Goal: Information Seeking & Learning: Understand process/instructions

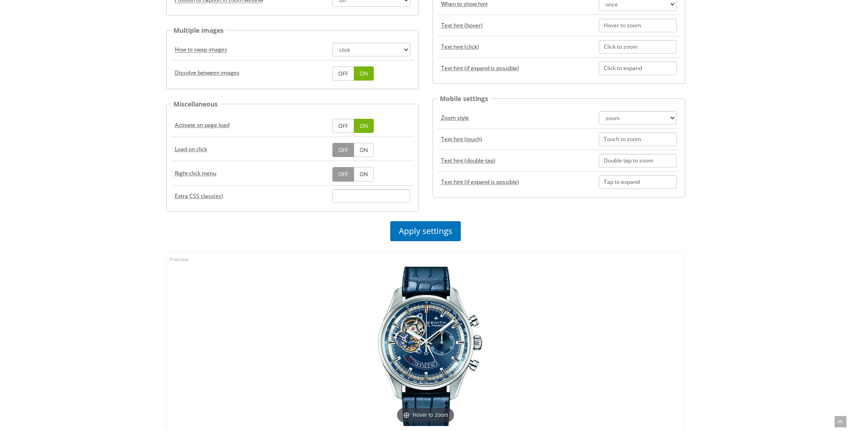
scroll to position [465, 0]
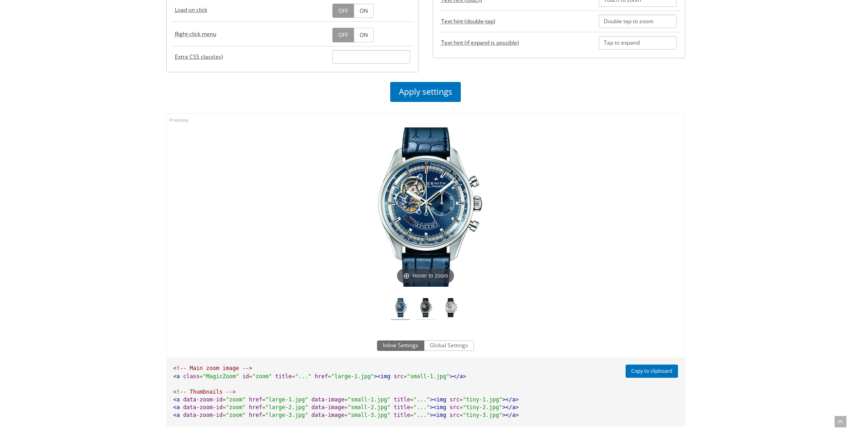
click at [430, 310] on img at bounding box center [425, 309] width 19 height 22
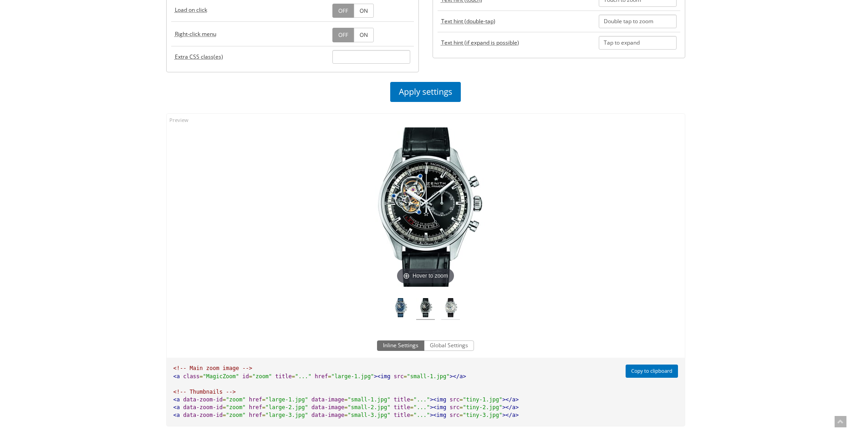
click at [449, 313] on img at bounding box center [450, 309] width 19 height 22
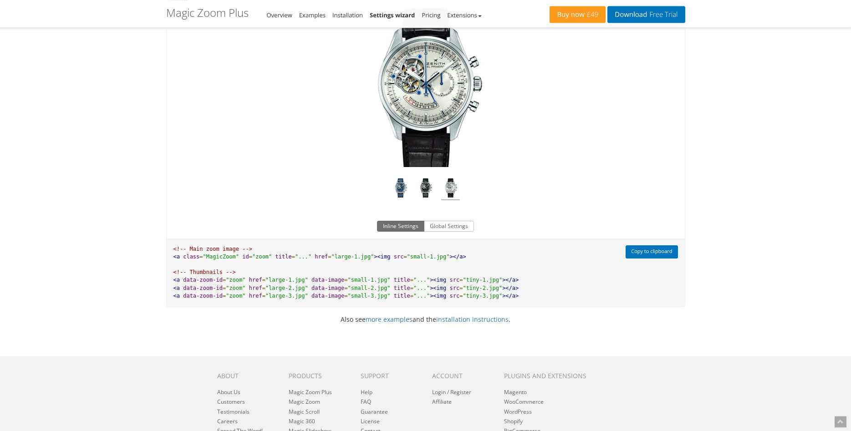
scroll to position [557, 0]
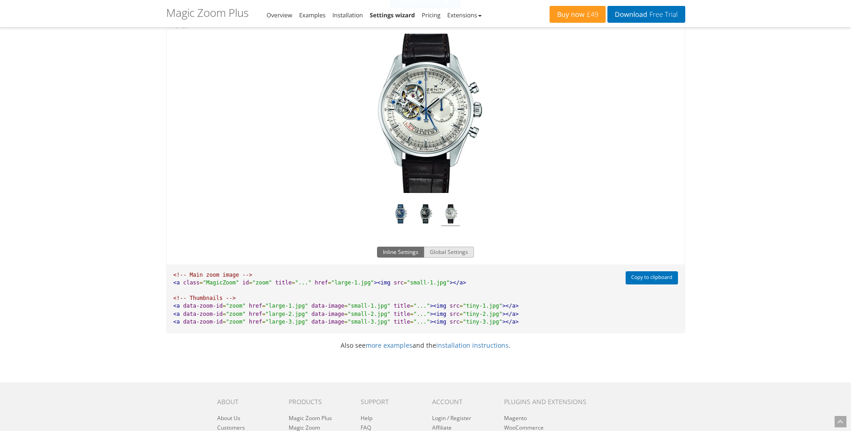
click at [455, 253] on button "Global Settings" at bounding box center [449, 252] width 50 height 11
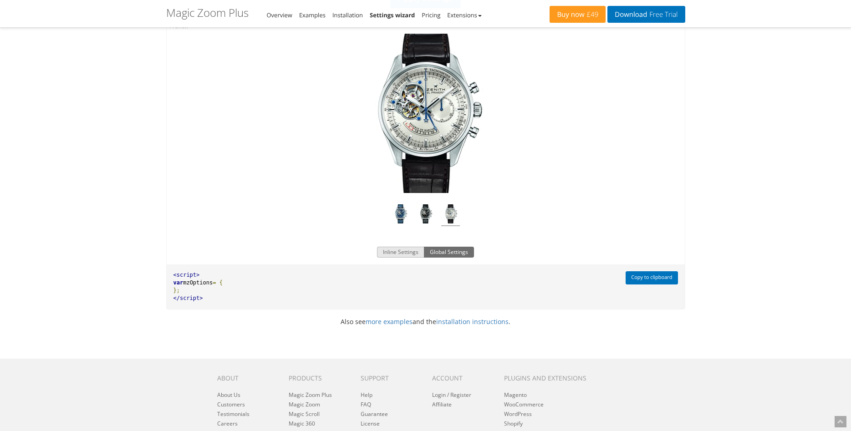
click at [410, 255] on button "Inline Settings" at bounding box center [400, 252] width 47 height 11
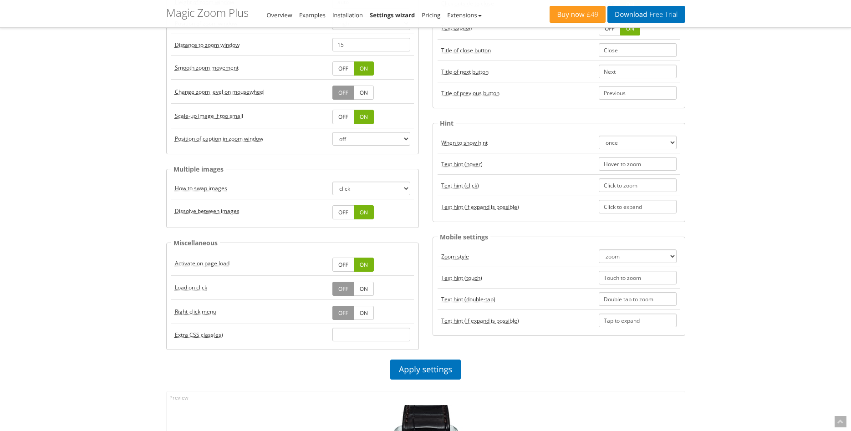
scroll to position [0, 0]
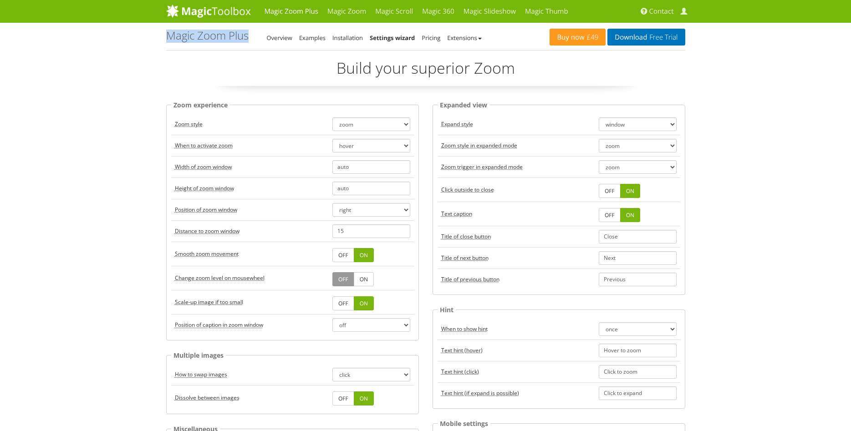
drag, startPoint x: 160, startPoint y: 33, endPoint x: 168, endPoint y: 37, distance: 8.6
copy h1 "Magic Zoom Plus - Settings Wizard"
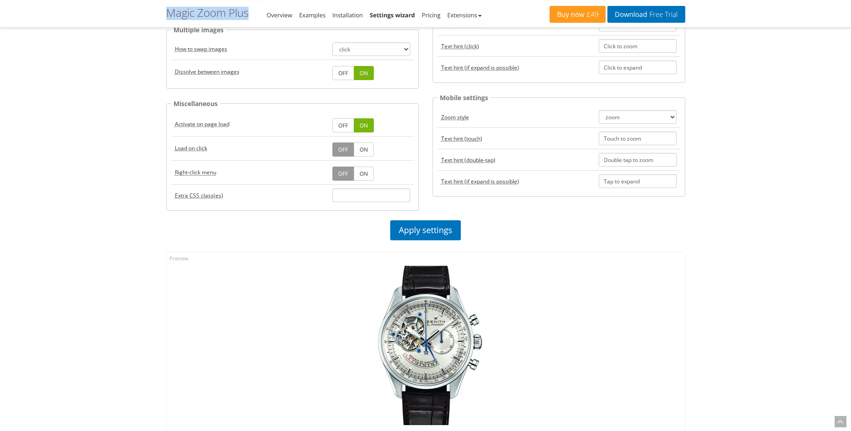
scroll to position [511, 0]
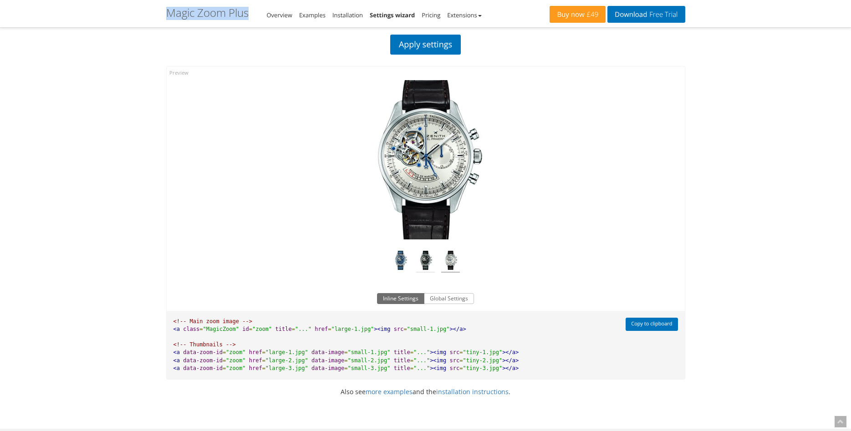
click at [424, 266] on img at bounding box center [425, 262] width 19 height 22
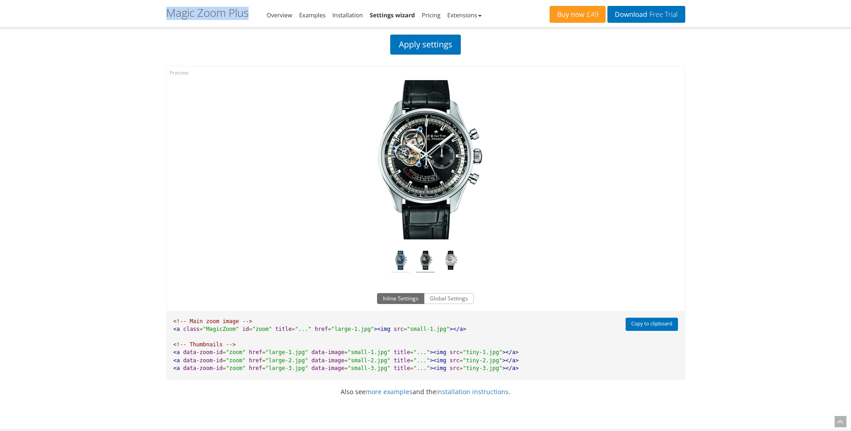
click at [407, 267] on img at bounding box center [400, 262] width 19 height 22
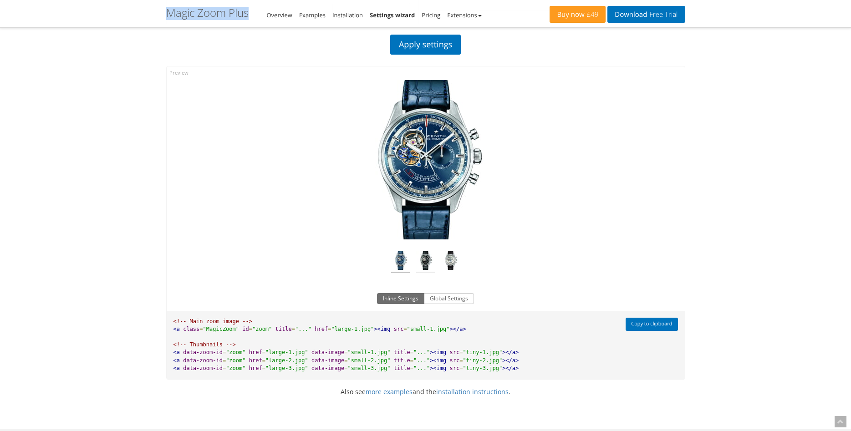
click at [429, 258] on img at bounding box center [425, 262] width 19 height 22
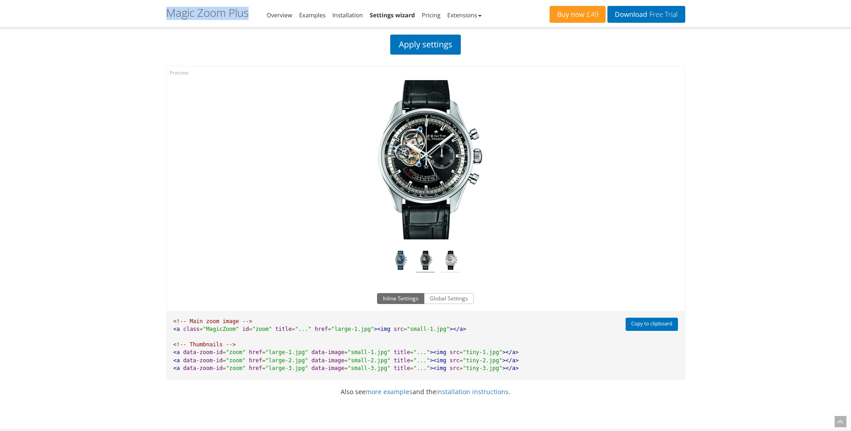
click at [452, 263] on img at bounding box center [450, 262] width 19 height 22
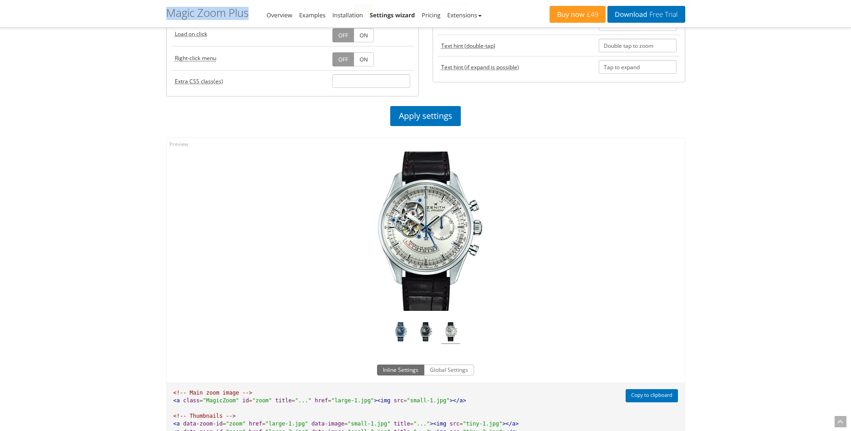
scroll to position [465, 0]
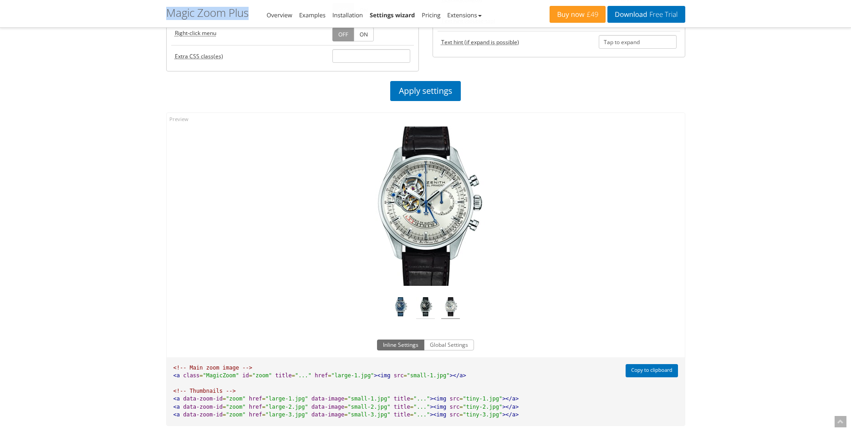
click at [434, 315] on img at bounding box center [425, 308] width 19 height 22
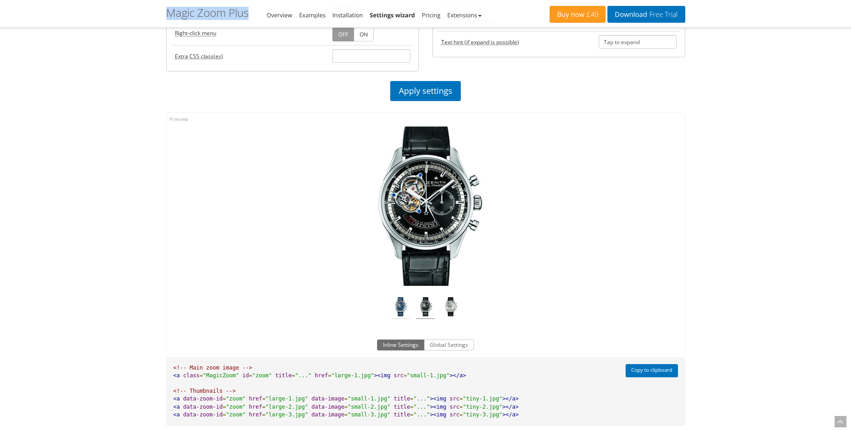
click at [396, 315] on img at bounding box center [400, 308] width 19 height 22
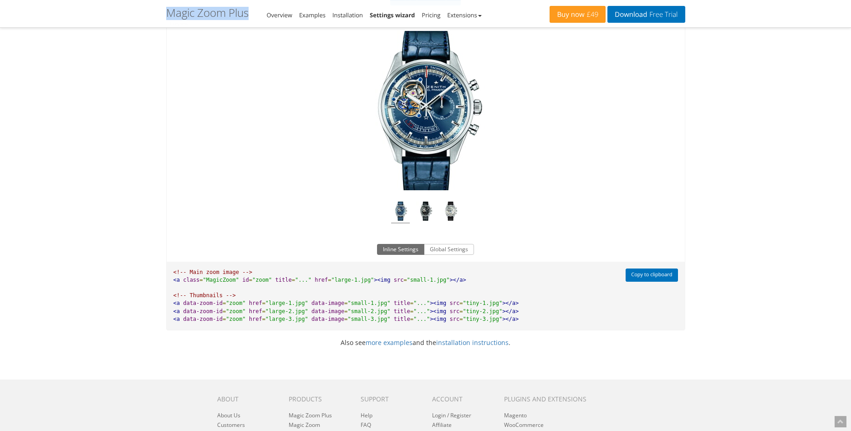
scroll to position [588, 0]
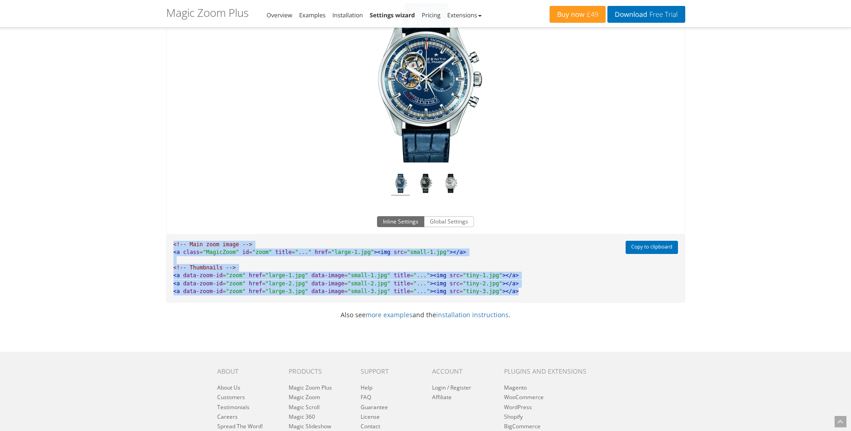
drag, startPoint x: 174, startPoint y: 245, endPoint x: 522, endPoint y: 295, distance: 351.4
click at [522, 295] on pre "<!-- Main zoom image --> <a class = "MagicZoom" id = "zoom" title = "..." href …" at bounding box center [394, 268] width 454 height 68
copy pre "<!-- Main zoom image --> <a class = "MagicZoom" id = "zoom" title = "..." href …"
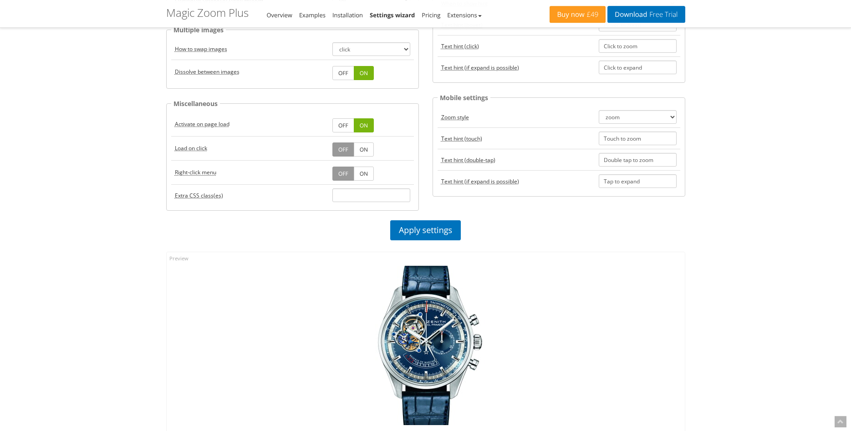
scroll to position [418, 0]
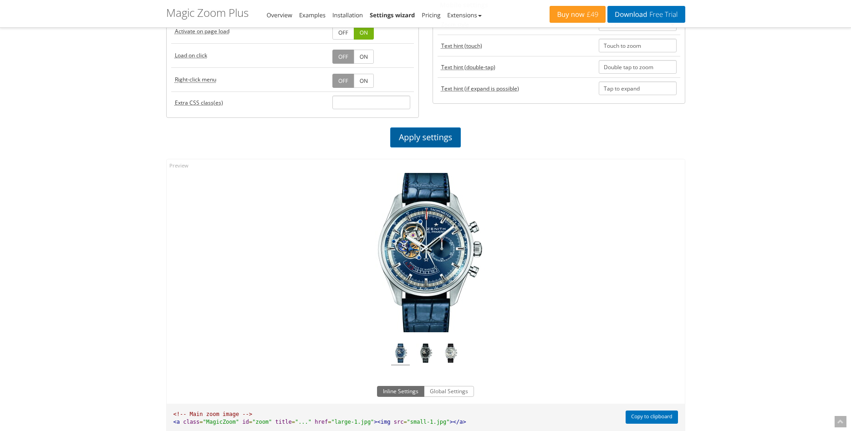
click at [442, 142] on link "Apply settings" at bounding box center [425, 138] width 71 height 20
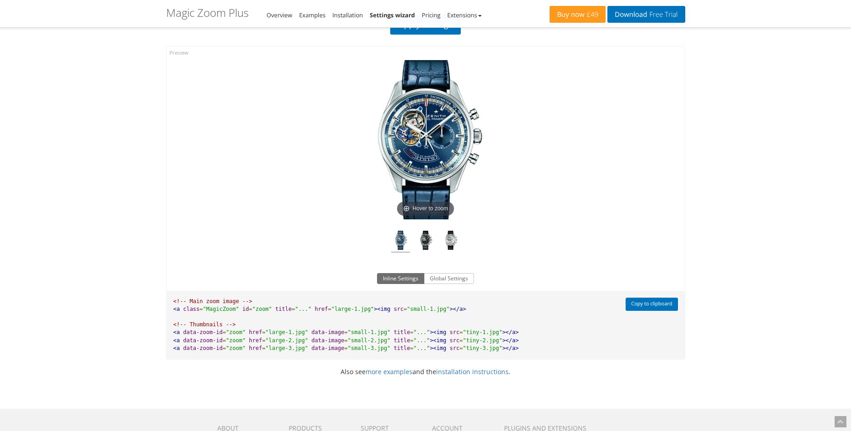
scroll to position [557, 0]
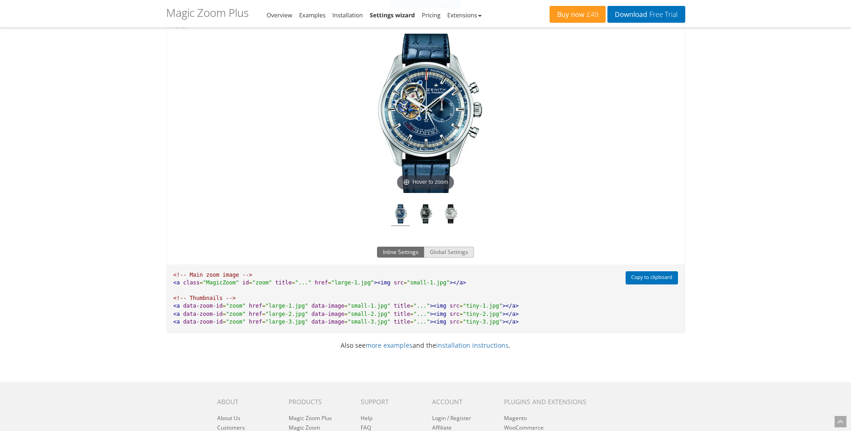
click at [444, 254] on button "Global Settings" at bounding box center [449, 252] width 50 height 11
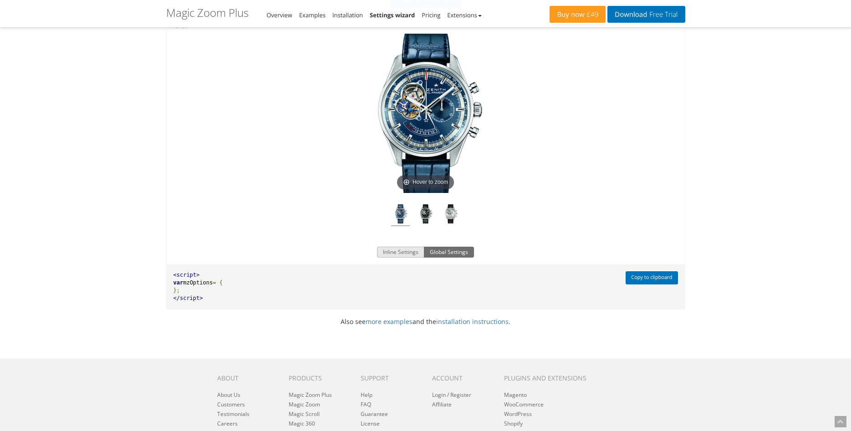
click at [389, 251] on button "Inline Settings" at bounding box center [400, 252] width 47 height 11
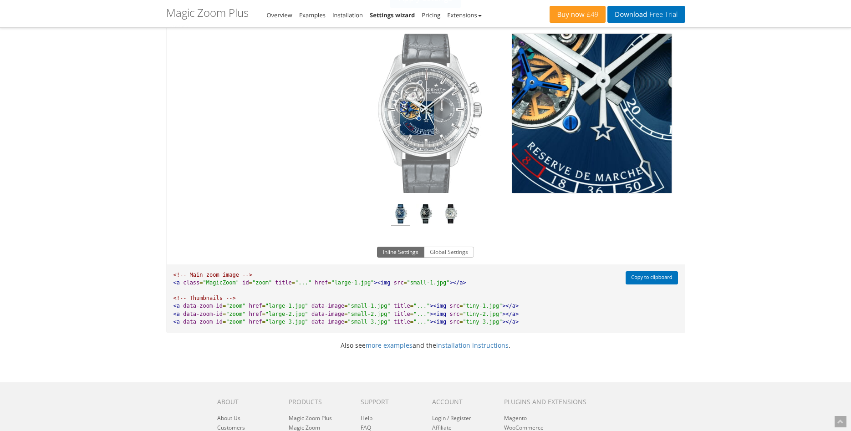
click at [417, 118] on img at bounding box center [425, 113] width 159 height 159
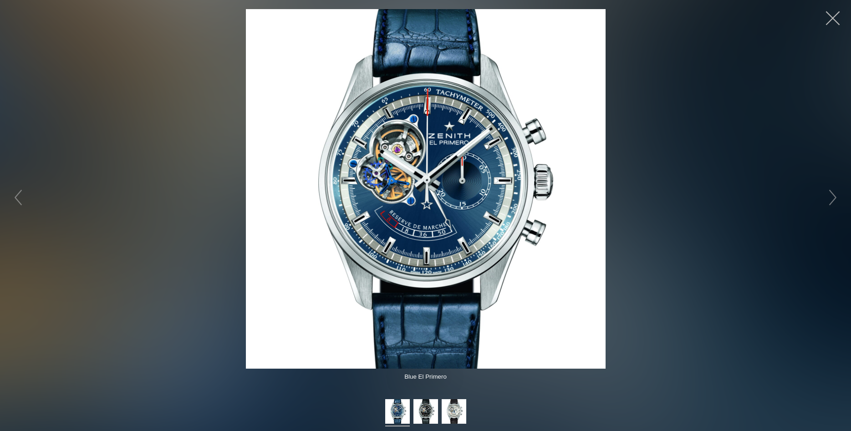
click at [834, 19] on button "button" at bounding box center [832, 18] width 27 height 27
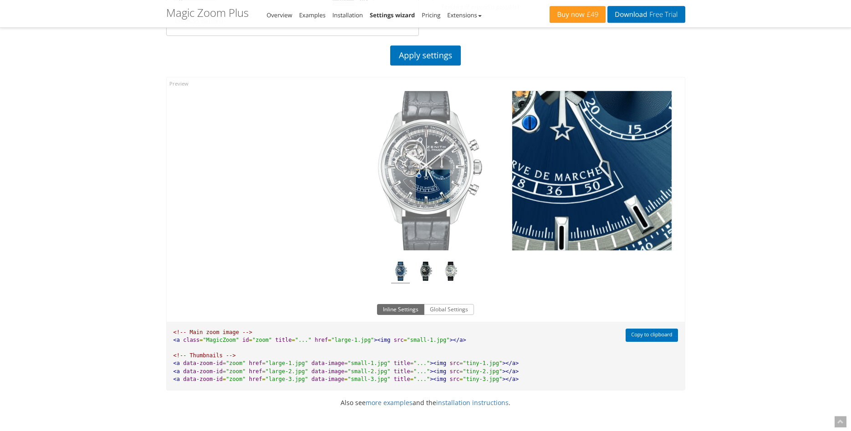
scroll to position [465, 0]
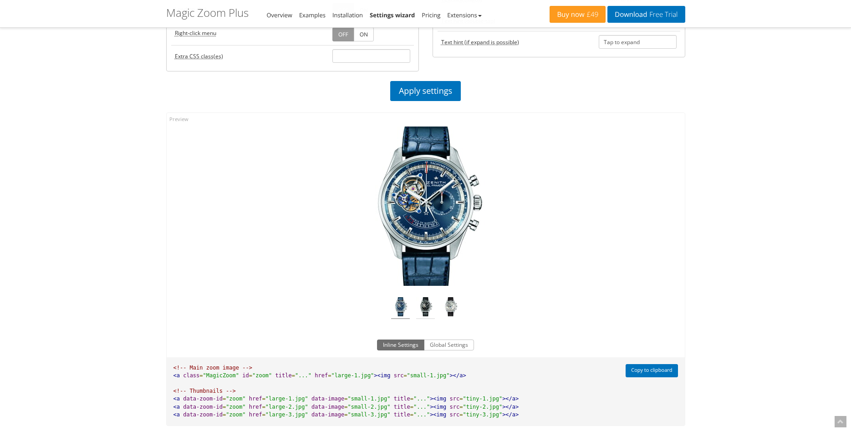
click at [425, 311] on img at bounding box center [425, 308] width 19 height 22
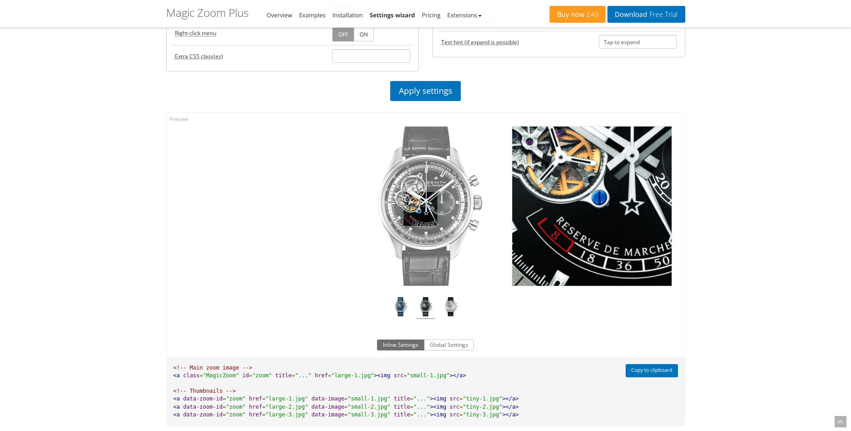
click at [420, 209] on img at bounding box center [425, 206] width 159 height 159
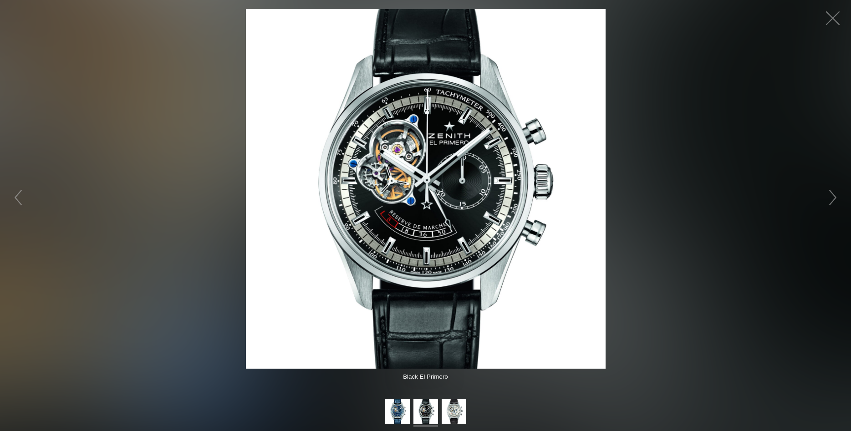
click at [715, 147] on figure "Click to expand" at bounding box center [425, 189] width 851 height 360
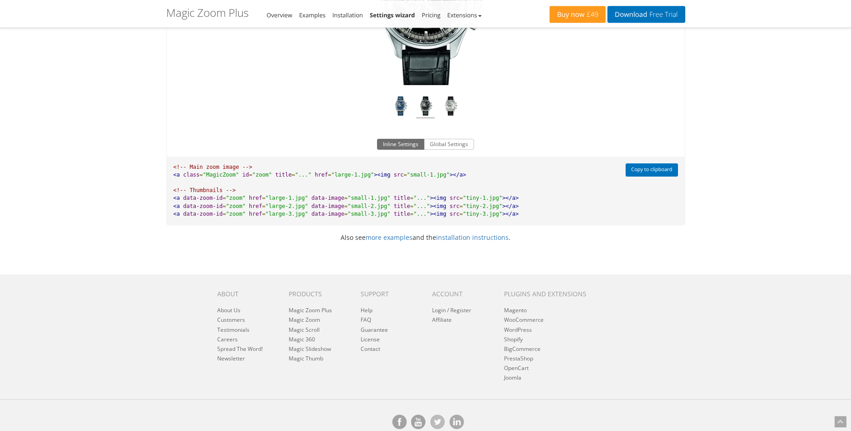
scroll to position [681, 0]
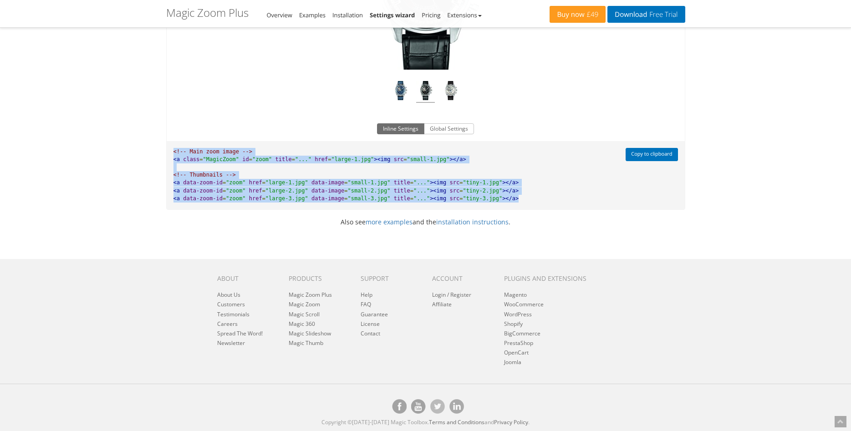
drag, startPoint x: 171, startPoint y: 153, endPoint x: 513, endPoint y: 199, distance: 345.7
click at [513, 199] on pre "<!-- Main zoom image --> <a class = "MagicZoom" id = "zoom" title = "..." href …" at bounding box center [394, 175] width 454 height 68
copy pre "<!-- Main zoom image --> <a class = "MagicZoom" id = "zoom" title = "..." href …"
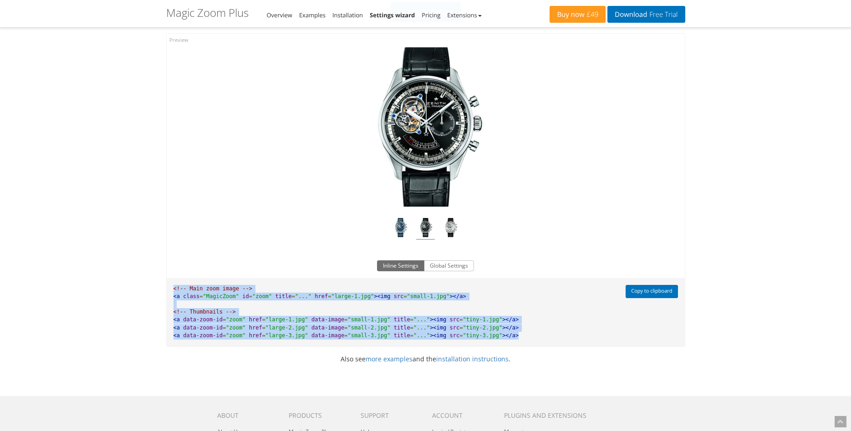
scroll to position [541, 0]
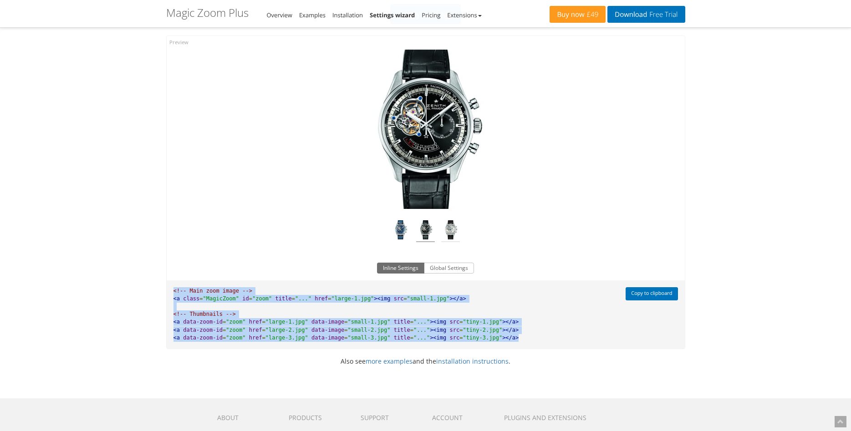
click at [450, 232] on img at bounding box center [450, 231] width 19 height 22
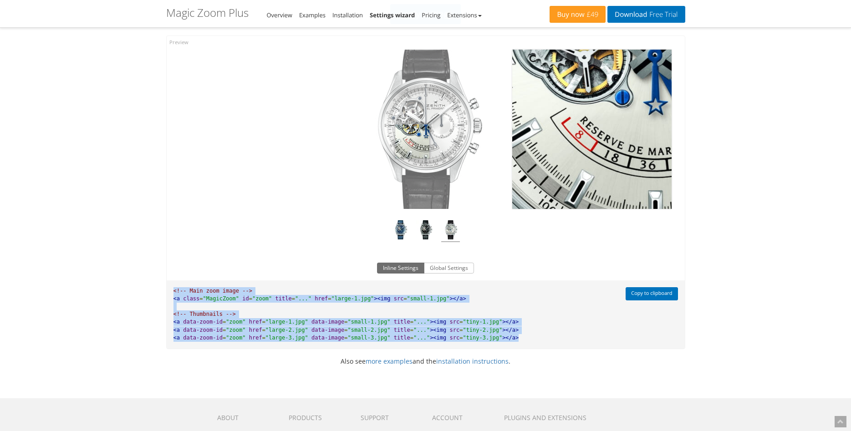
click at [412, 142] on img at bounding box center [425, 129] width 159 height 159
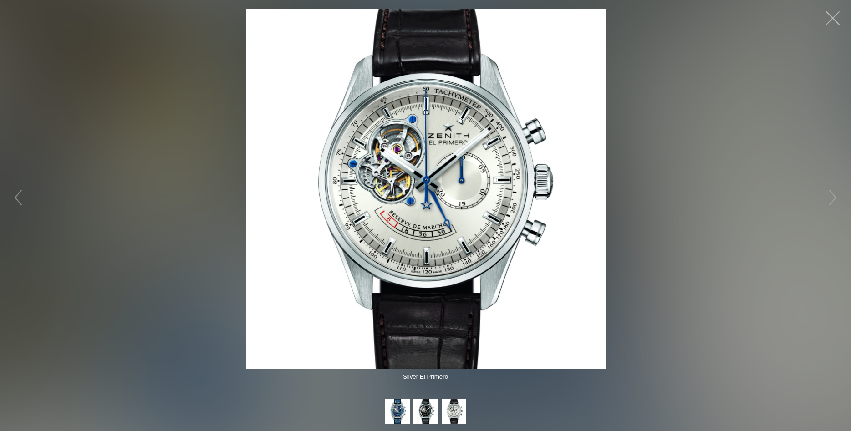
click at [828, 24] on button "button" at bounding box center [832, 18] width 27 height 27
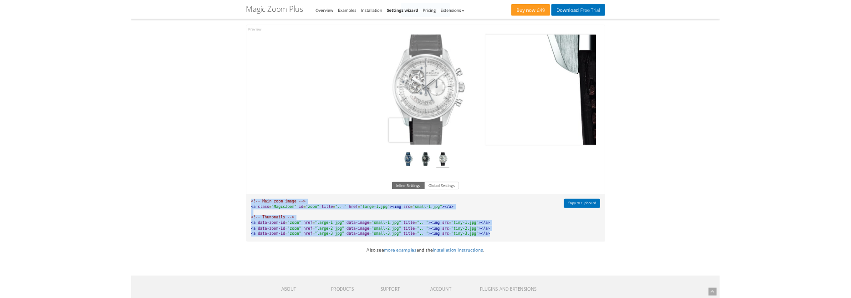
scroll to position [495, 0]
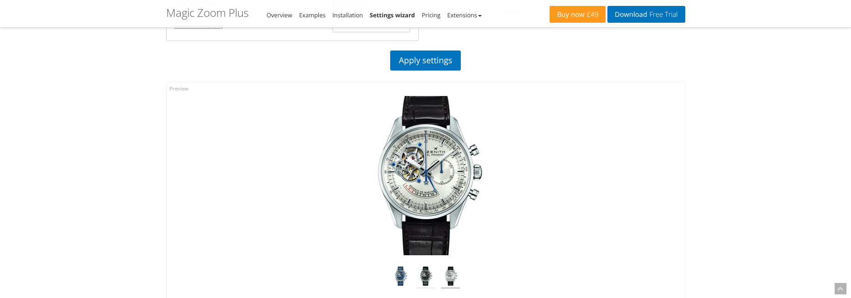
click at [427, 275] on img at bounding box center [425, 278] width 19 height 22
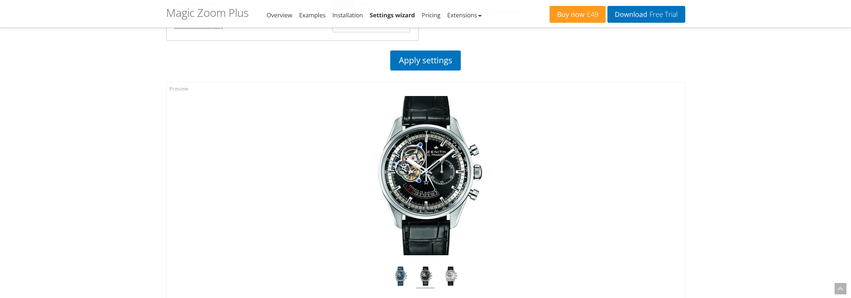
click at [779, 212] on div "Magic Zoom Plus Magic Zoom Magic Scroll Magic 360 Magic Slideshow Magic Thumb C…" at bounding box center [425, 61] width 851 height 1112
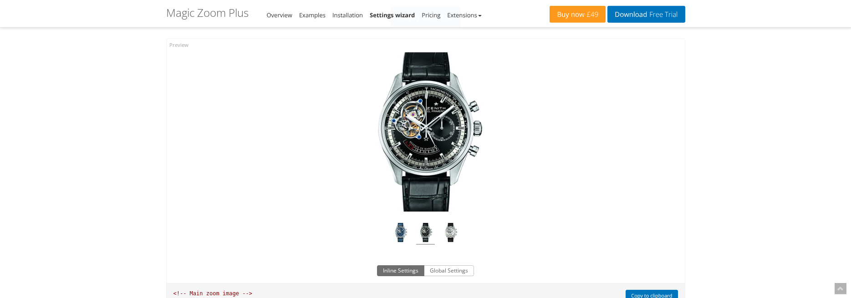
scroll to position [634, 0]
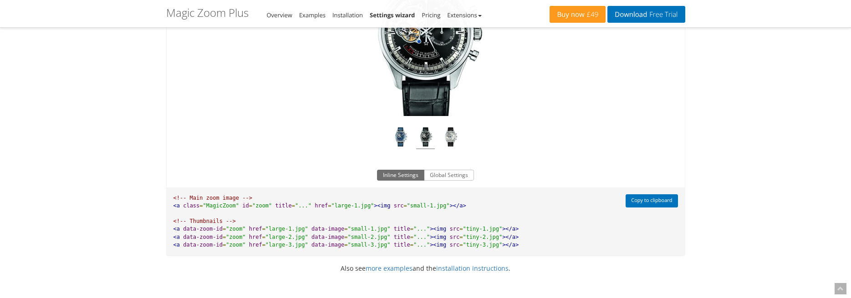
click at [227, 93] on div "Click to expand" at bounding box center [426, 49] width 518 height 213
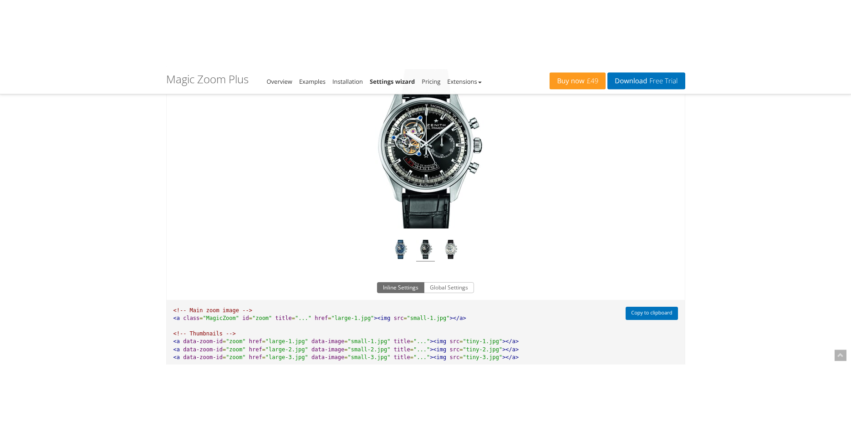
scroll to position [588, 0]
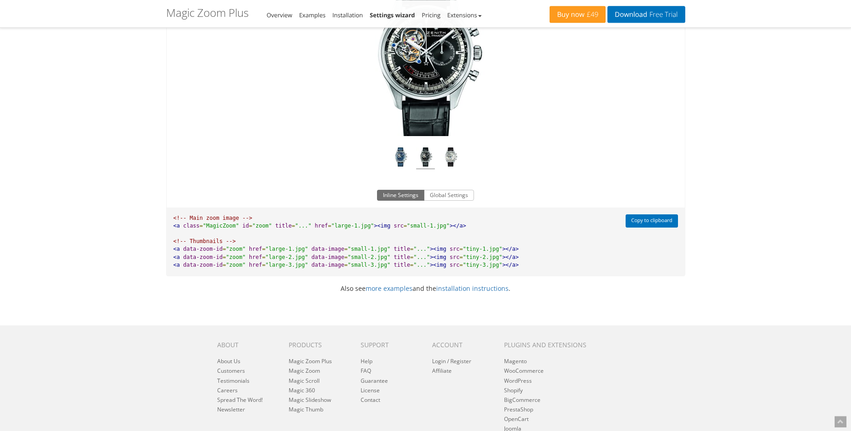
scroll to position [495, 0]
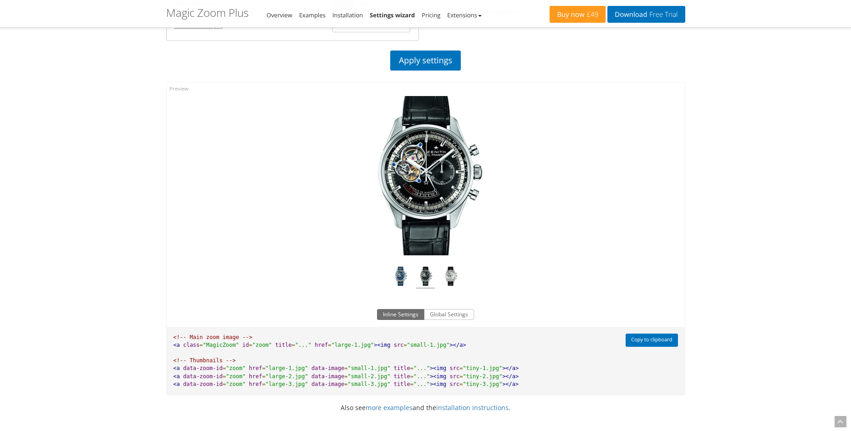
click at [619, 143] on div "Click to expand" at bounding box center [426, 188] width 518 height 213
click at [451, 275] on img at bounding box center [450, 278] width 19 height 22
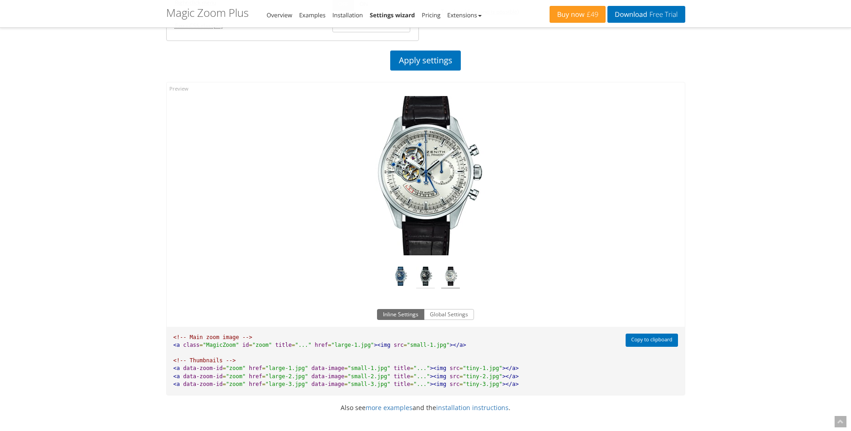
click at [428, 279] on img at bounding box center [425, 278] width 19 height 22
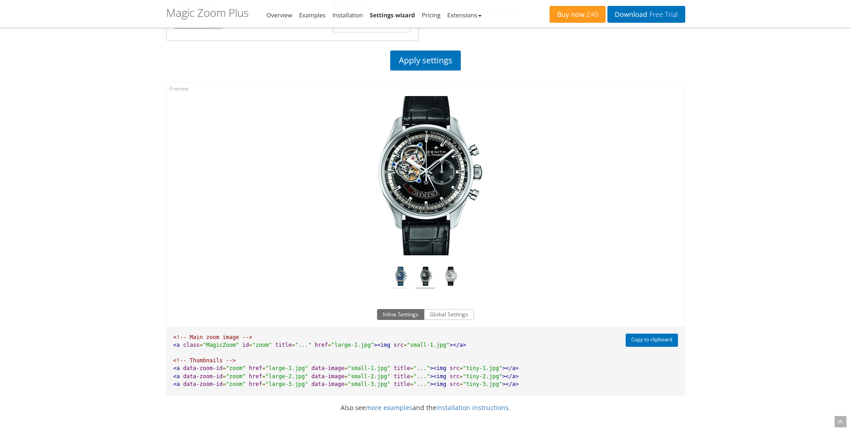
click at [401, 275] on img at bounding box center [400, 278] width 19 height 22
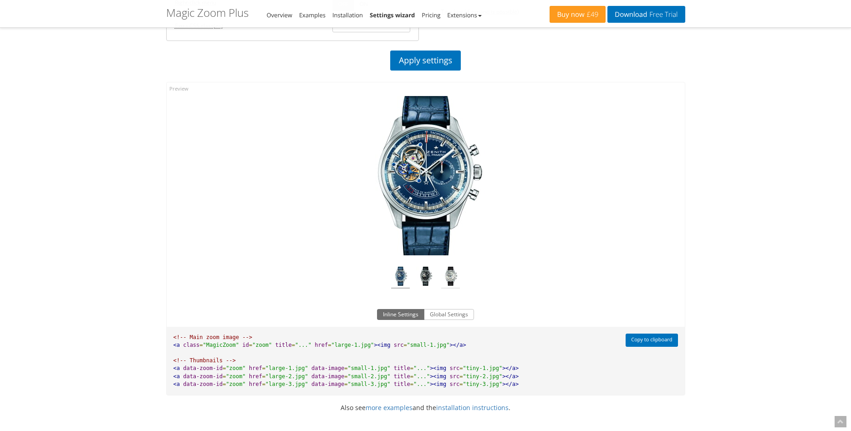
click at [450, 283] on img at bounding box center [450, 278] width 19 height 22
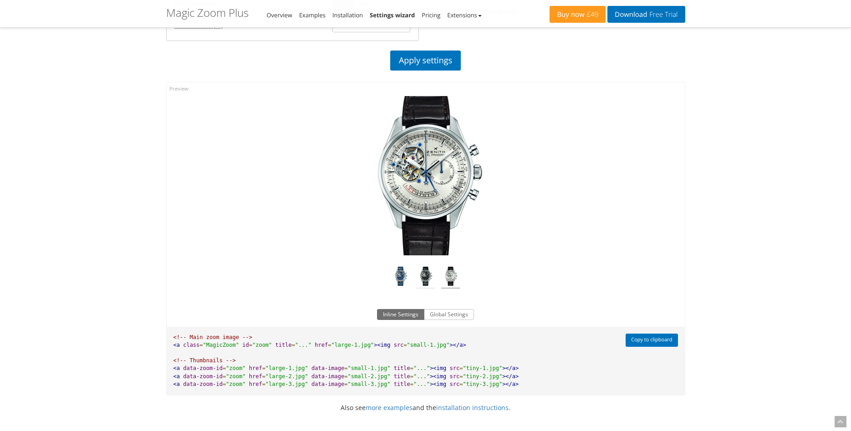
click at [429, 275] on img at bounding box center [425, 278] width 19 height 22
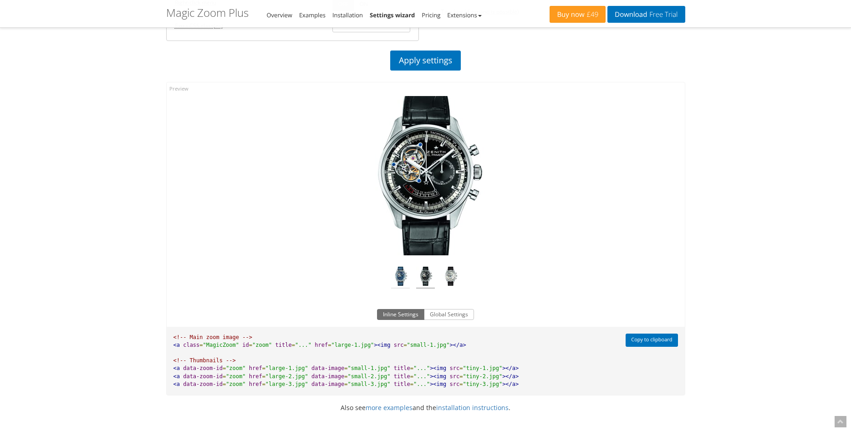
click at [397, 282] on img at bounding box center [400, 278] width 19 height 22
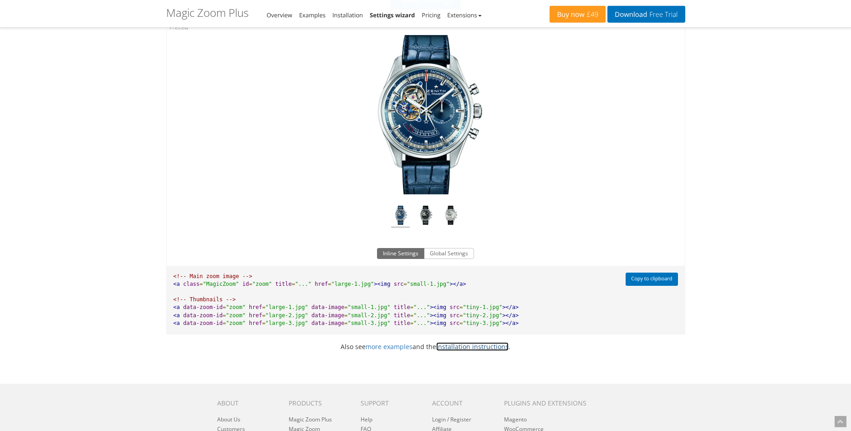
scroll to position [557, 0]
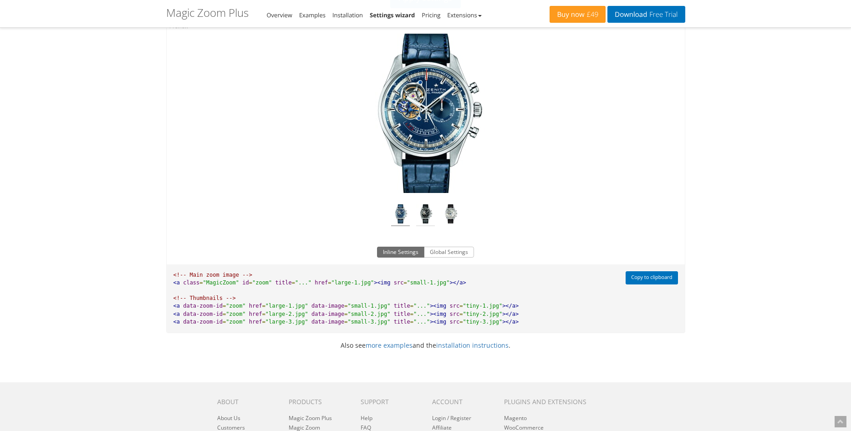
click at [423, 220] on img at bounding box center [425, 215] width 19 height 22
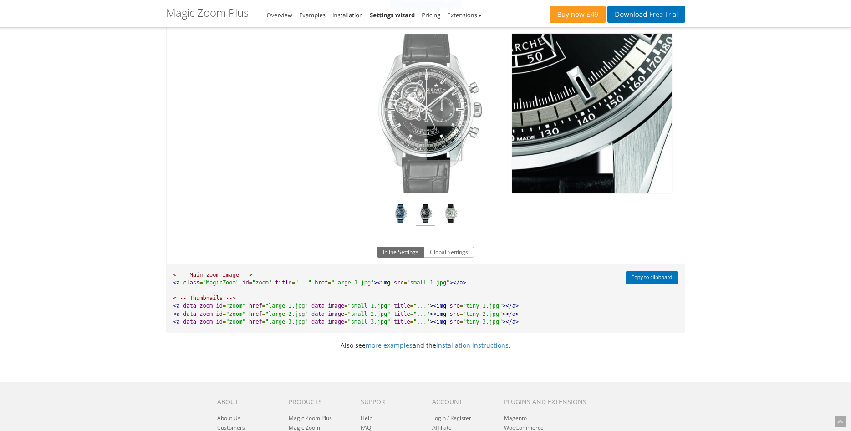
click at [444, 143] on img at bounding box center [425, 113] width 159 height 159
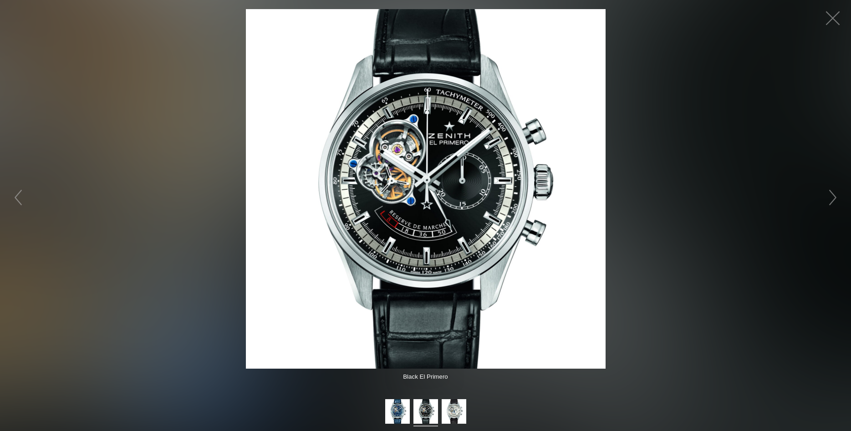
click at [601, 194] on img at bounding box center [426, 189] width 360 height 360
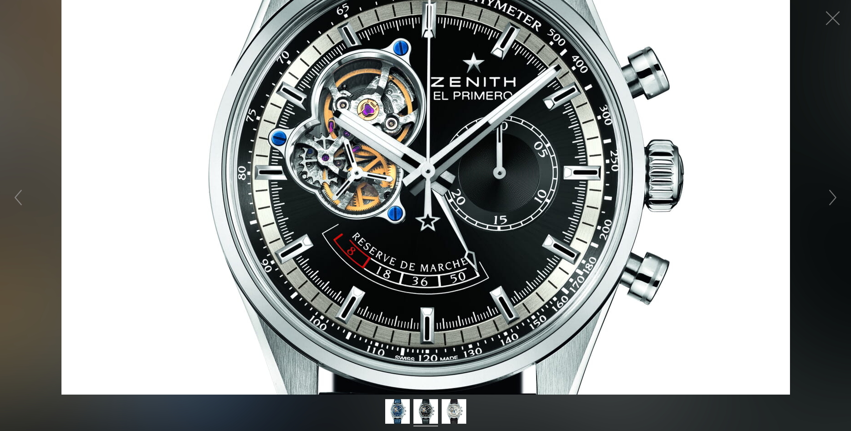
click at [601, 194] on figure "Click to expand" at bounding box center [425, 197] width 851 height 395
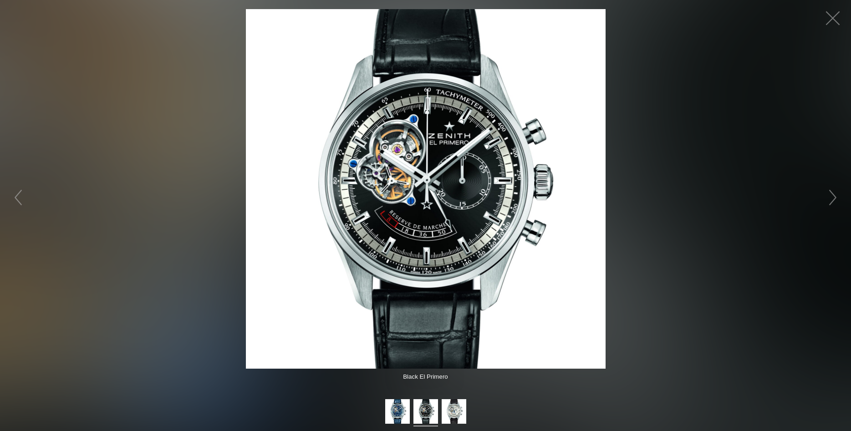
click at [569, 203] on img at bounding box center [426, 189] width 360 height 360
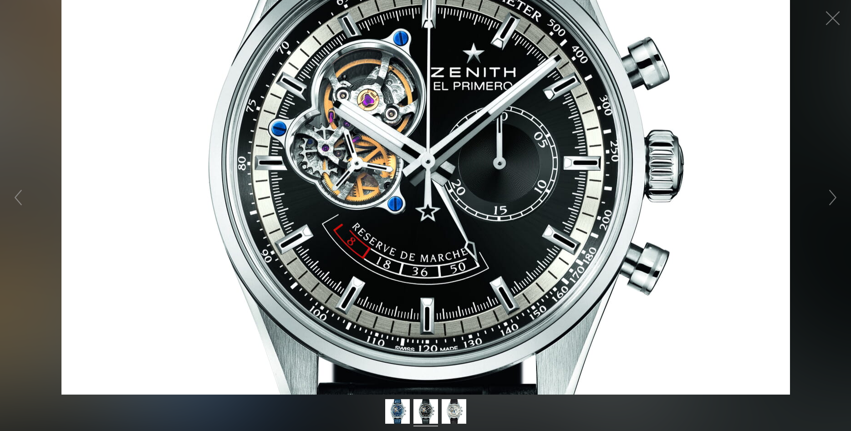
click at [629, 212] on figure "Click to expand" at bounding box center [425, 197] width 851 height 395
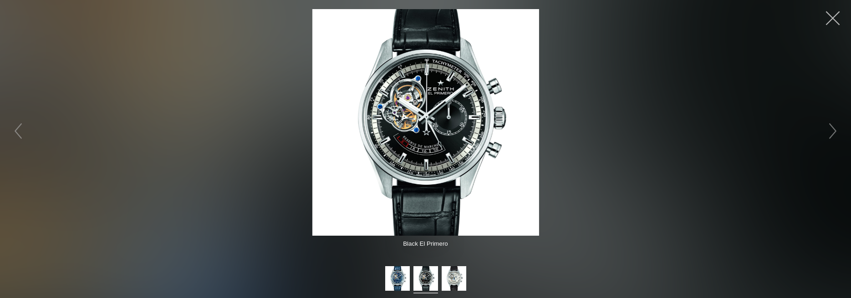
click at [837, 26] on button "button" at bounding box center [832, 18] width 27 height 27
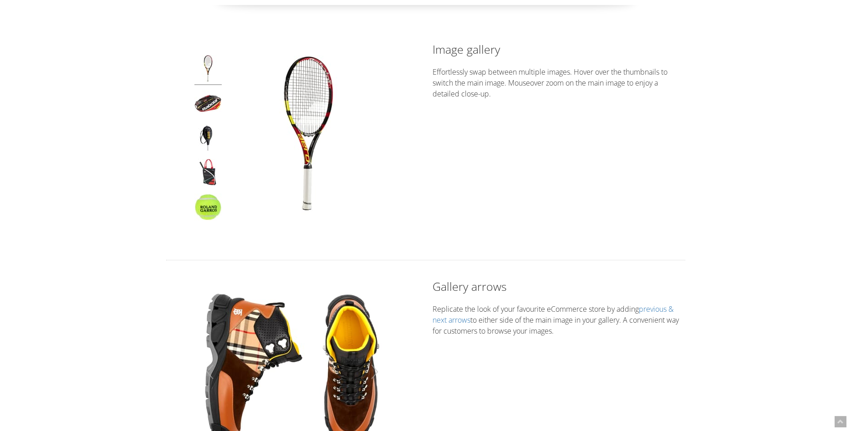
scroll to position [279, 0]
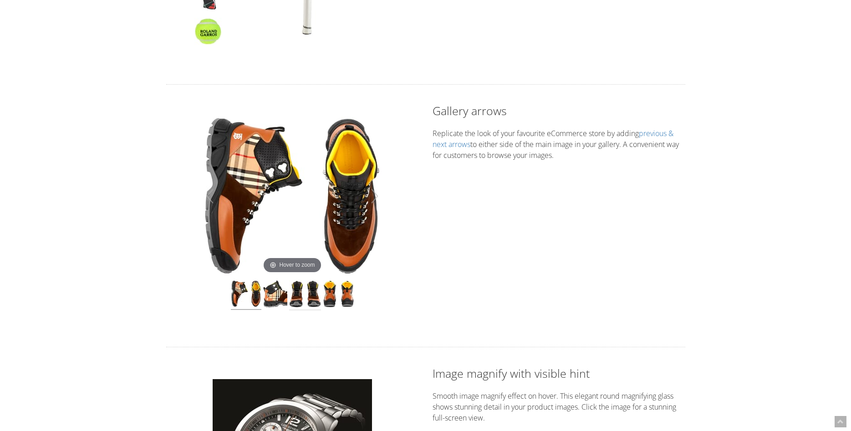
click at [317, 293] on img at bounding box center [305, 296] width 32 height 30
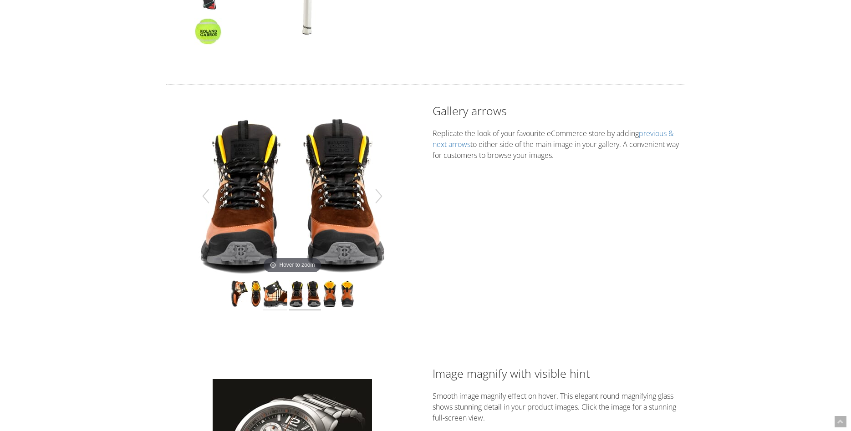
click at [276, 295] on img at bounding box center [275, 296] width 24 height 30
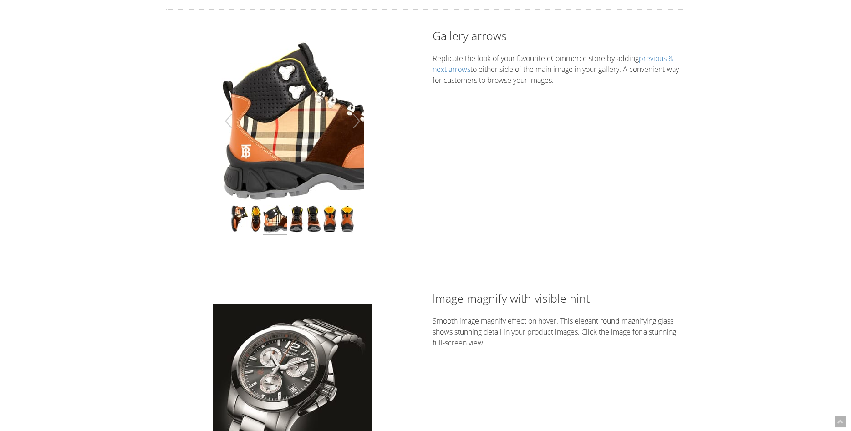
scroll to position [418, 0]
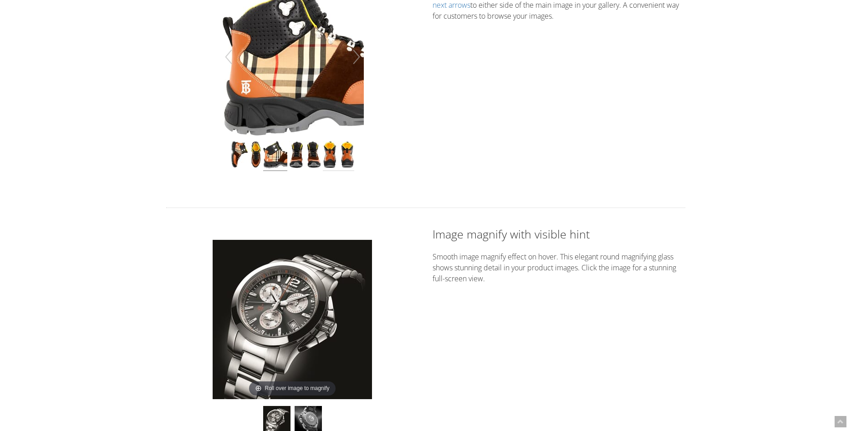
click at [342, 157] on img at bounding box center [338, 156] width 31 height 30
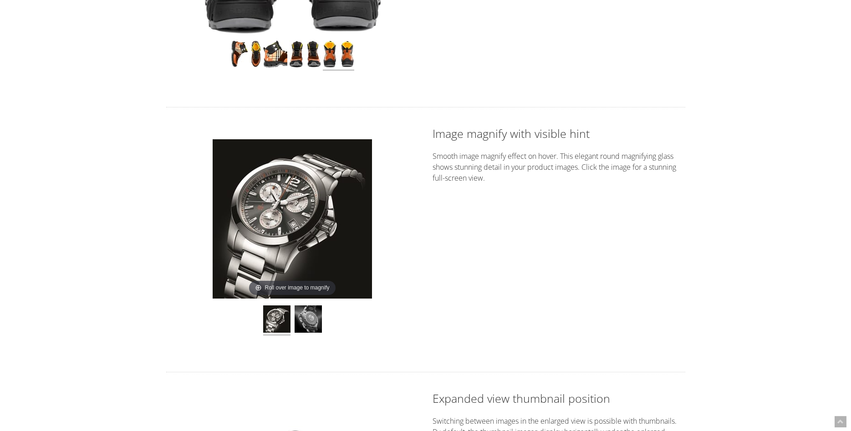
scroll to position [604, 0]
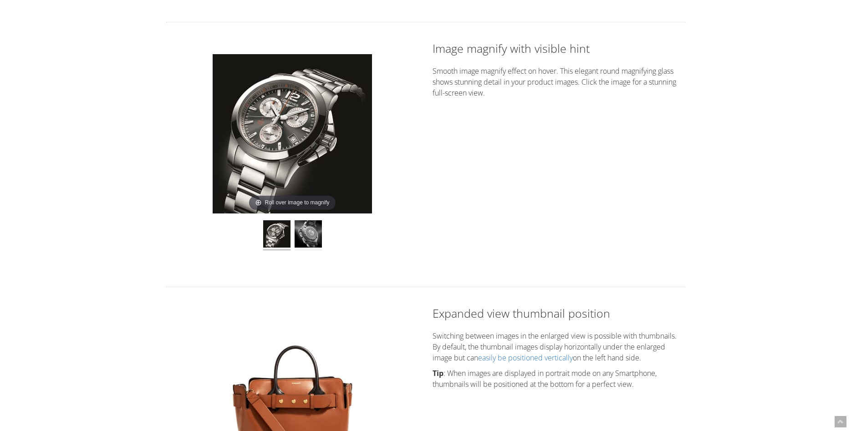
click at [306, 239] on img at bounding box center [308, 235] width 27 height 30
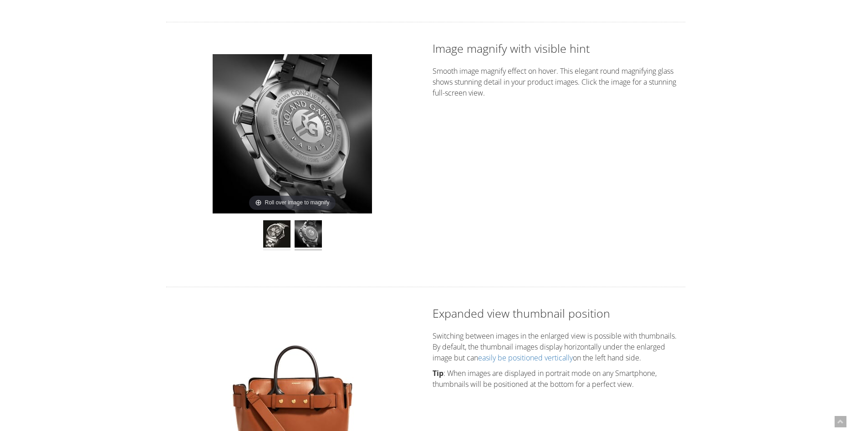
click at [269, 228] on img at bounding box center [276, 235] width 27 height 30
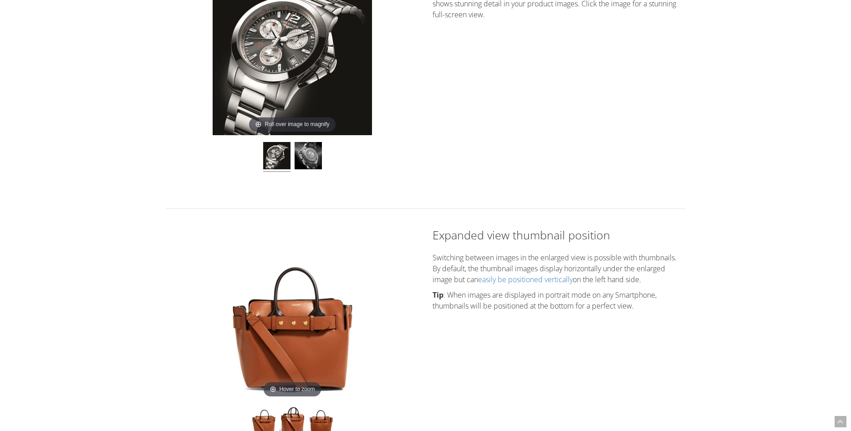
scroll to position [790, 0]
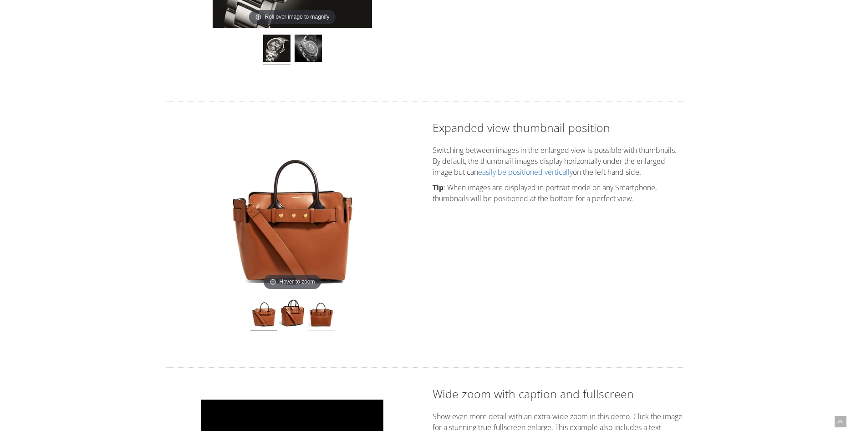
click at [327, 312] on img at bounding box center [321, 314] width 27 height 34
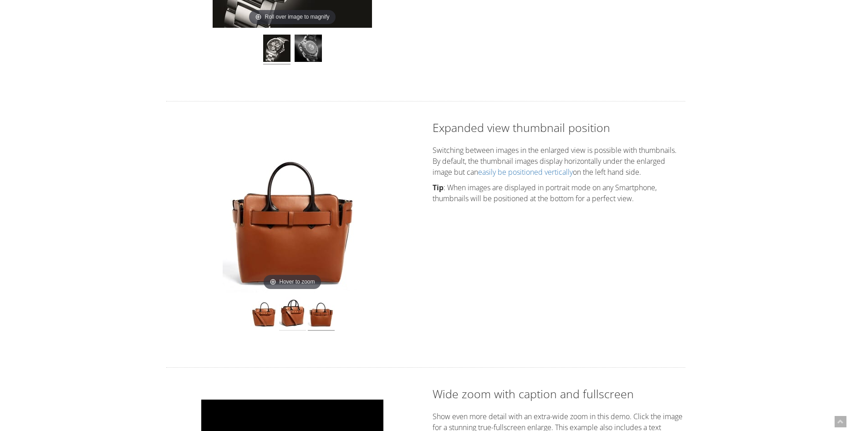
click at [291, 317] on img at bounding box center [292, 314] width 27 height 34
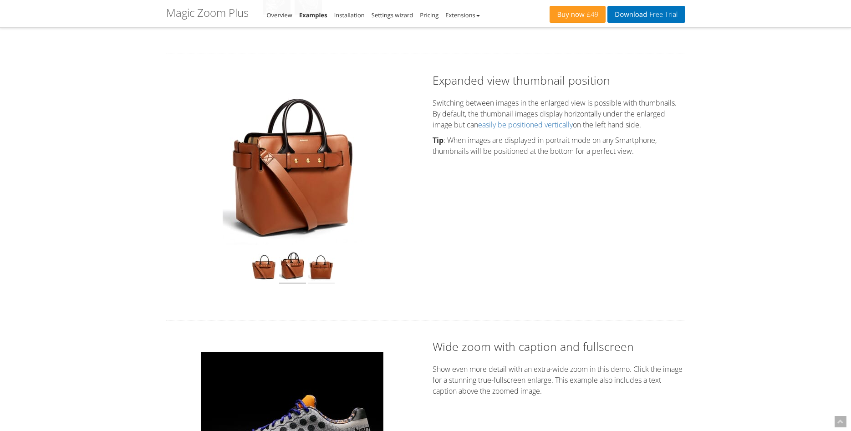
scroll to position [604, 0]
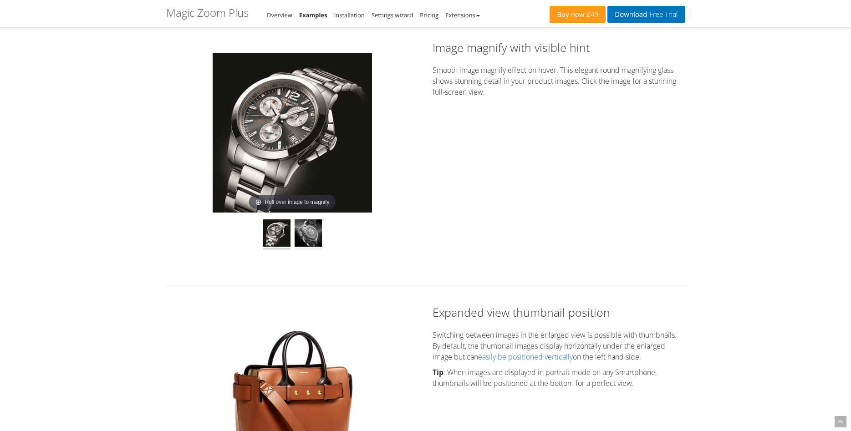
click at [311, 242] on img at bounding box center [308, 235] width 27 height 30
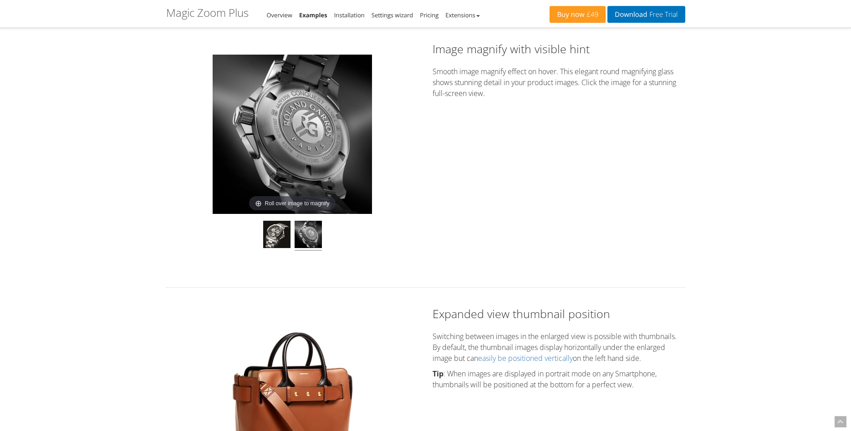
scroll to position [557, 0]
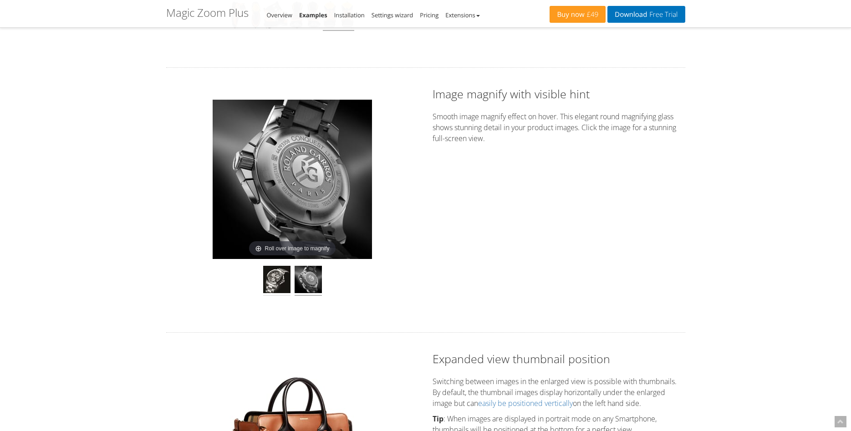
click at [272, 277] on img at bounding box center [276, 281] width 27 height 30
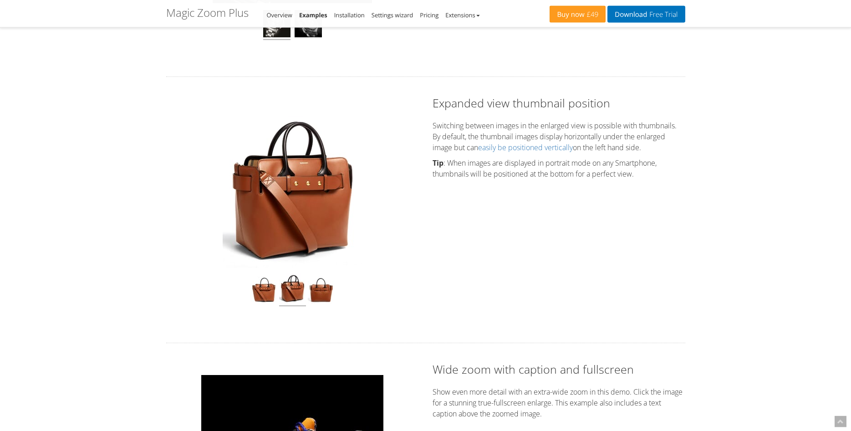
scroll to position [790, 0]
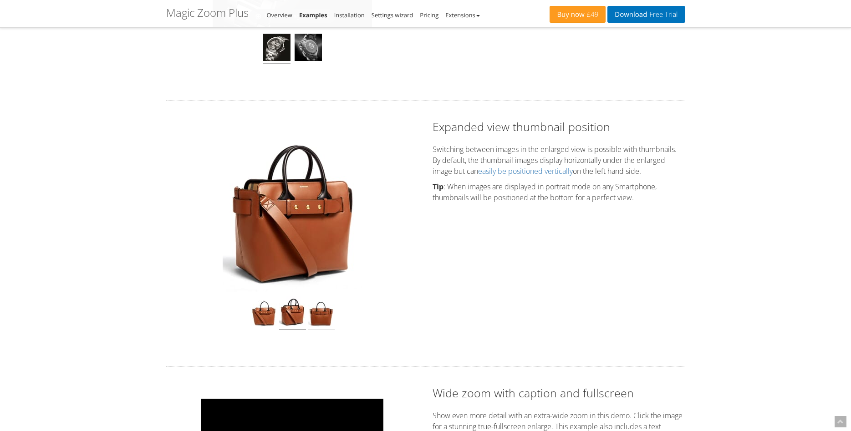
click at [328, 324] on img at bounding box center [321, 313] width 27 height 34
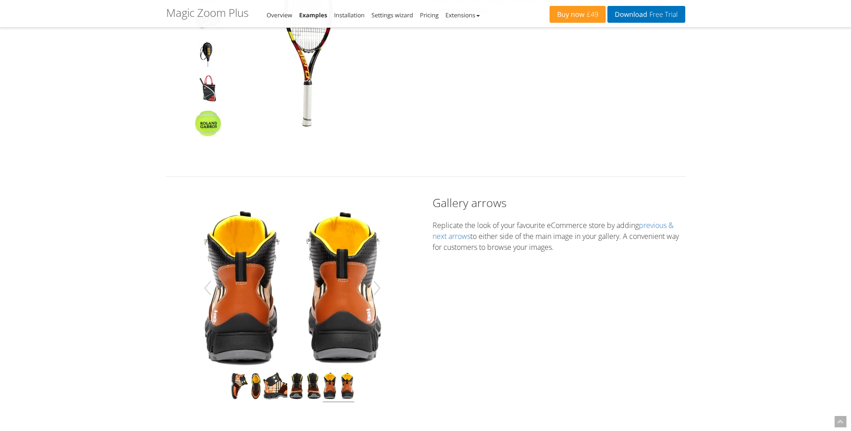
scroll to position [418, 0]
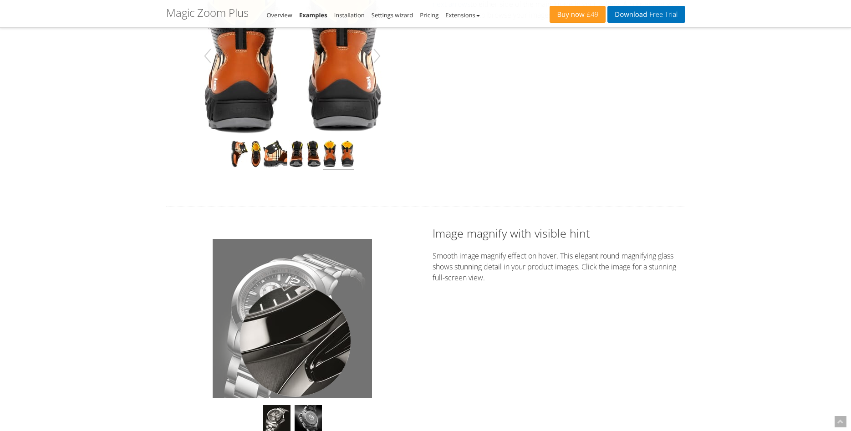
click at [296, 342] on div at bounding box center [296, 342] width 112 height 112
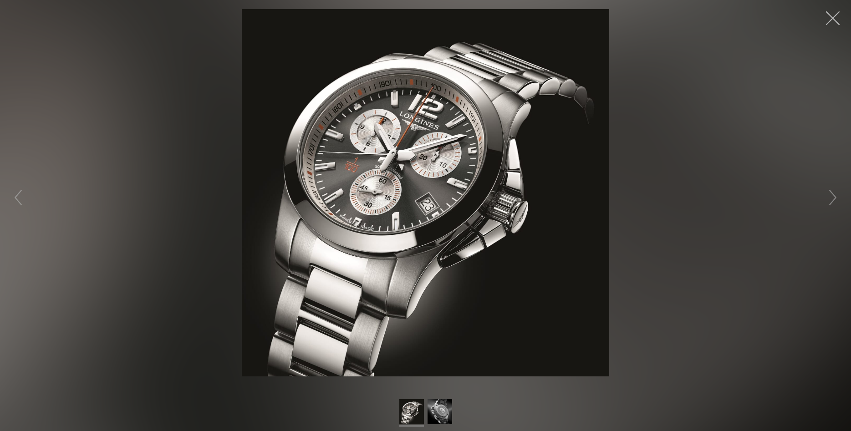
click at [830, 26] on button "button" at bounding box center [832, 18] width 27 height 27
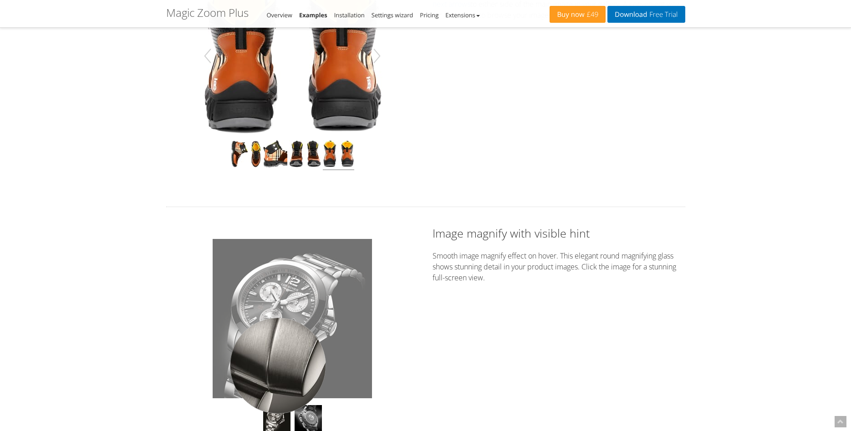
click at [278, 366] on div at bounding box center [278, 366] width 96 height 96
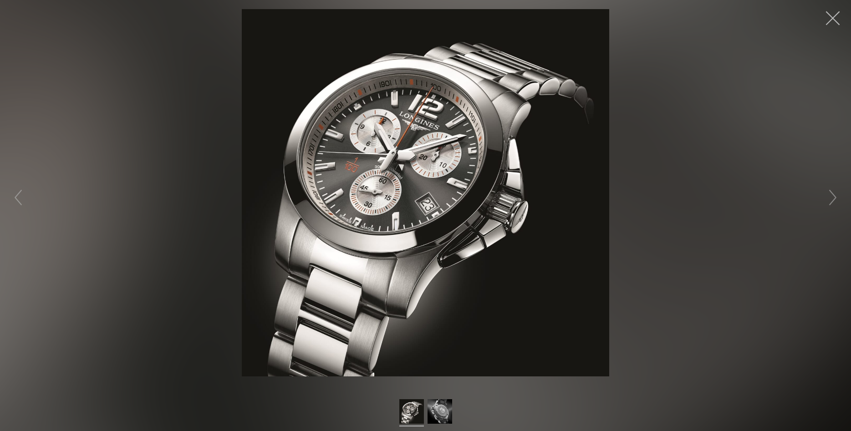
click at [836, 25] on button "button" at bounding box center [832, 18] width 27 height 27
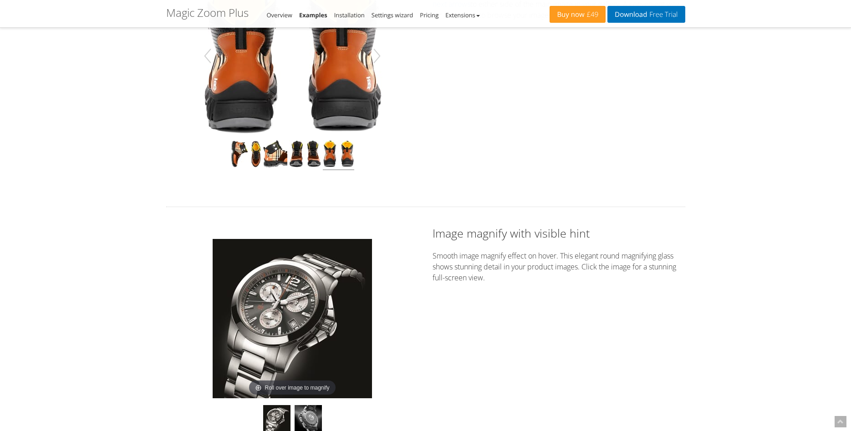
scroll to position [557, 0]
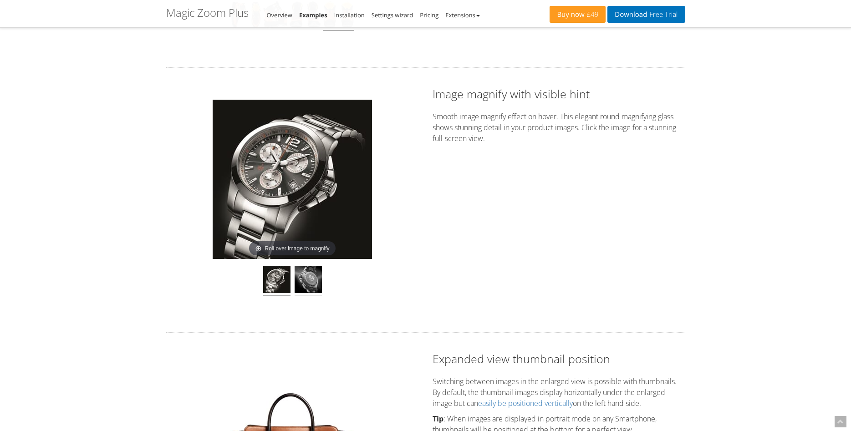
click at [301, 280] on img at bounding box center [308, 281] width 27 height 30
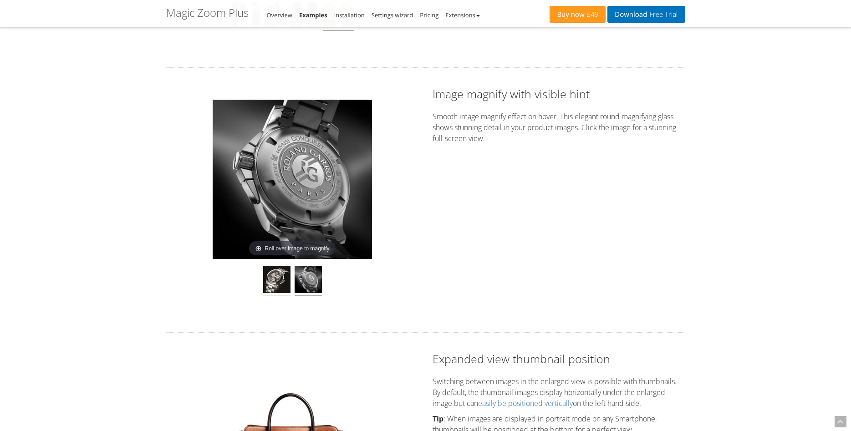
click at [283, 284] on img at bounding box center [276, 281] width 27 height 30
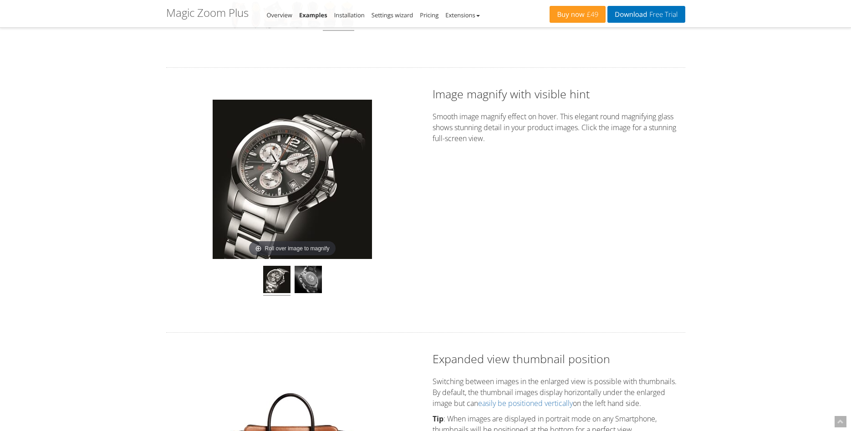
click at [318, 235] on img at bounding box center [292, 179] width 159 height 159
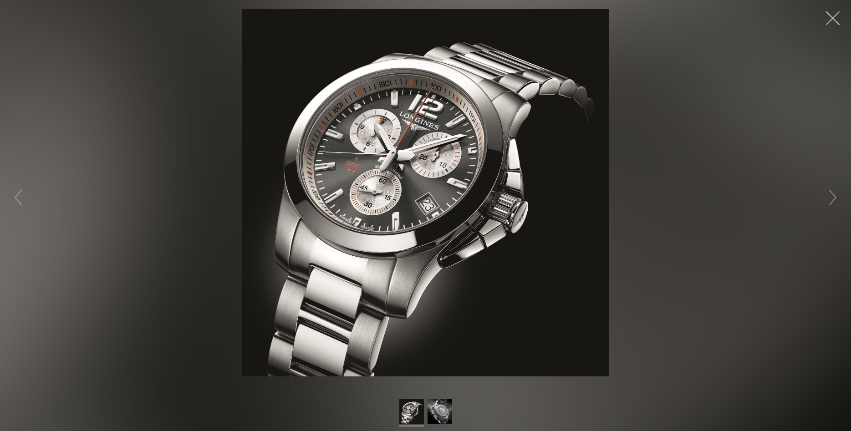
click at [842, 20] on button "button" at bounding box center [832, 18] width 27 height 27
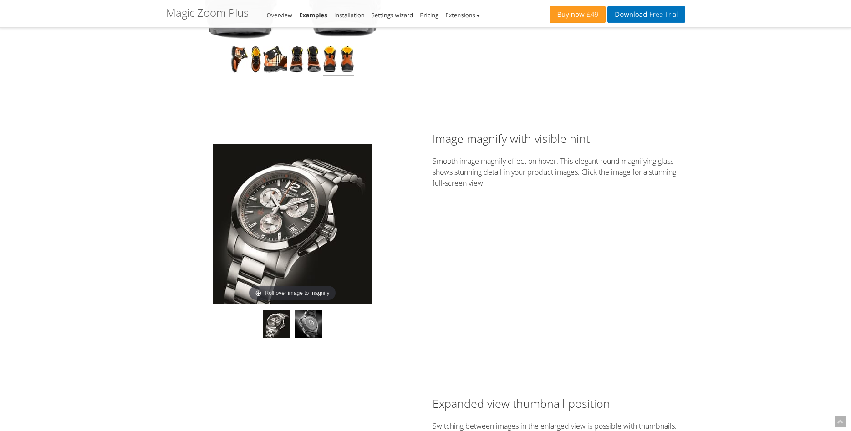
scroll to position [557, 0]
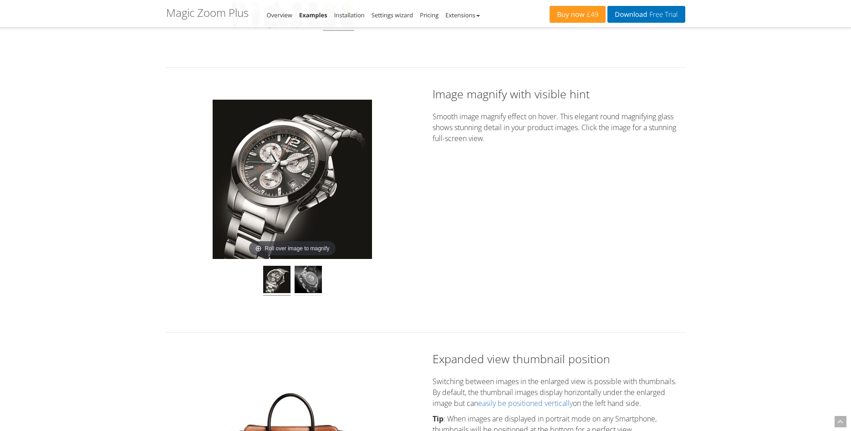
click at [311, 281] on img at bounding box center [308, 281] width 27 height 30
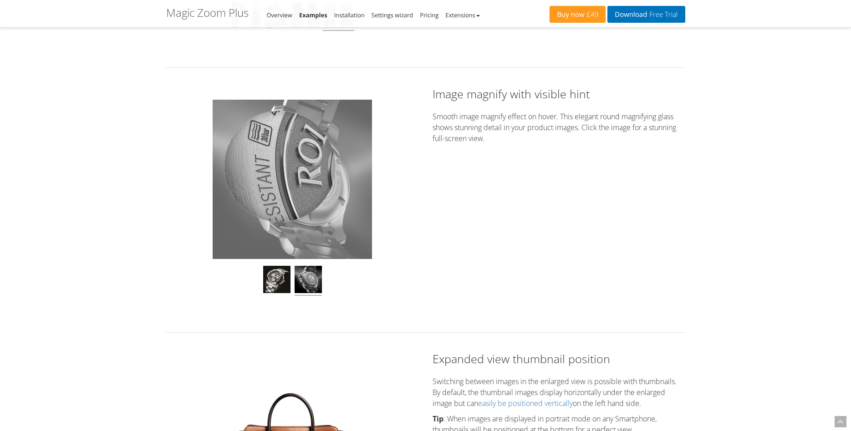
click at [280, 167] on div at bounding box center [280, 167] width 112 height 112
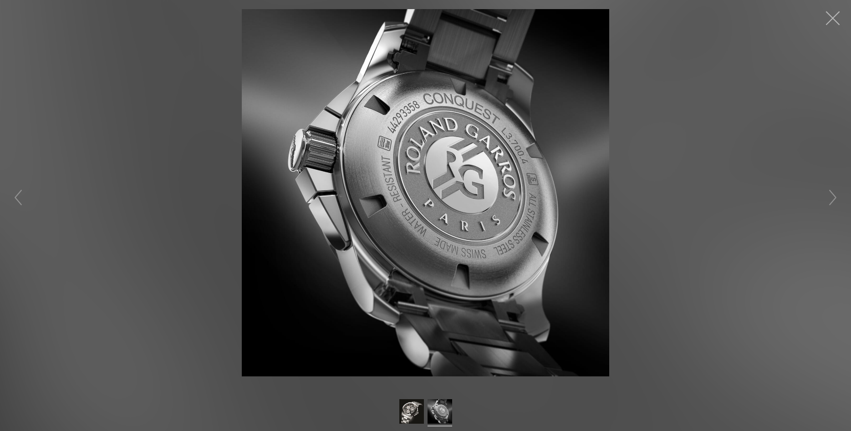
click at [842, 18] on button "button" at bounding box center [832, 18] width 27 height 27
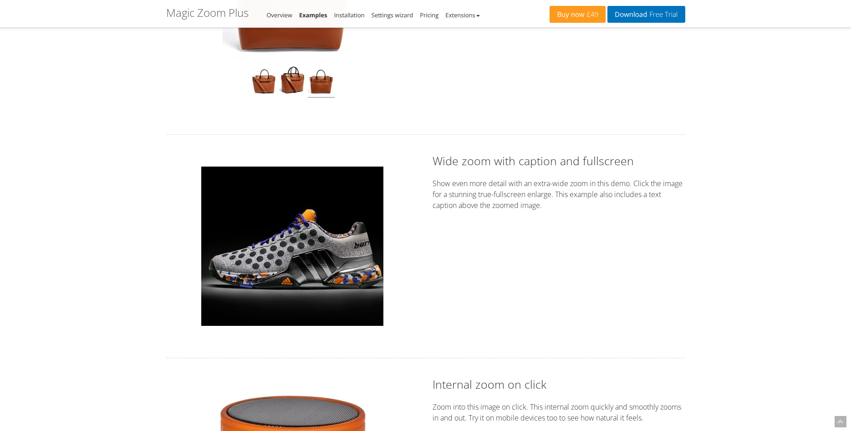
scroll to position [1208, 0]
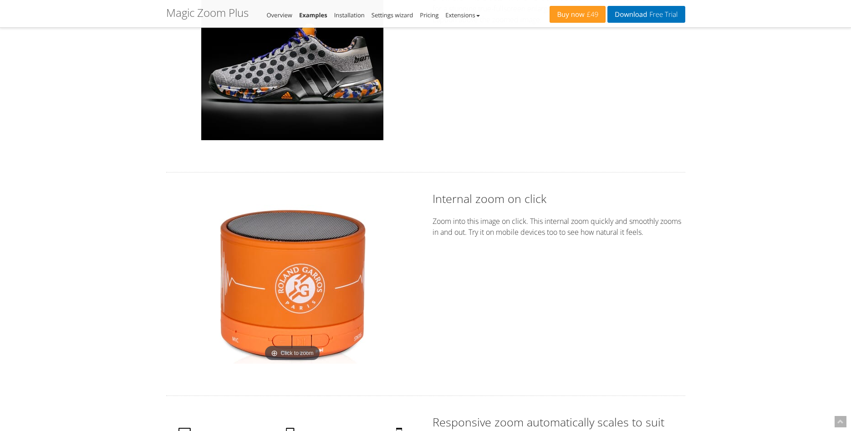
click at [309, 304] on img at bounding box center [292, 283] width 159 height 159
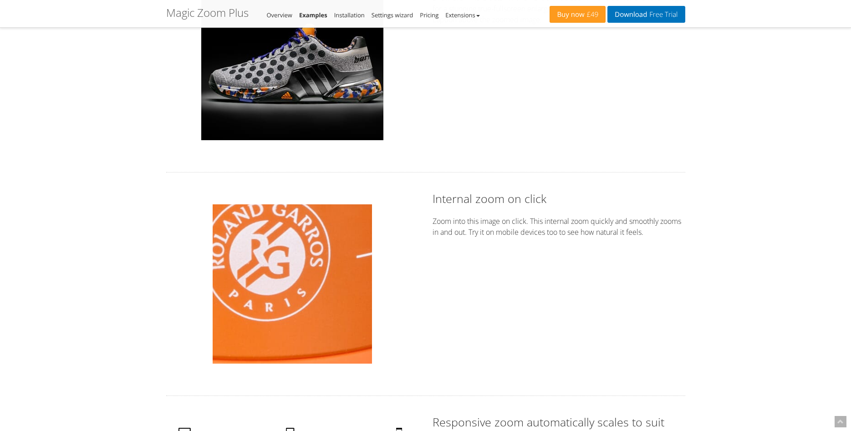
click at [312, 295] on img at bounding box center [292, 283] width 159 height 159
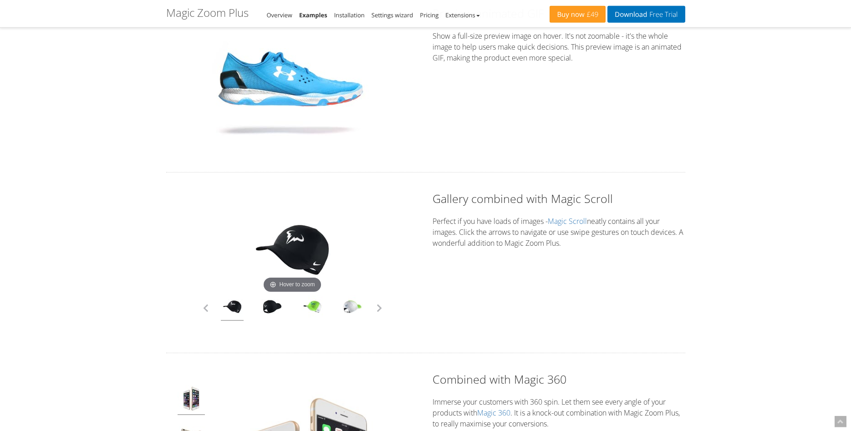
scroll to position [2183, 0]
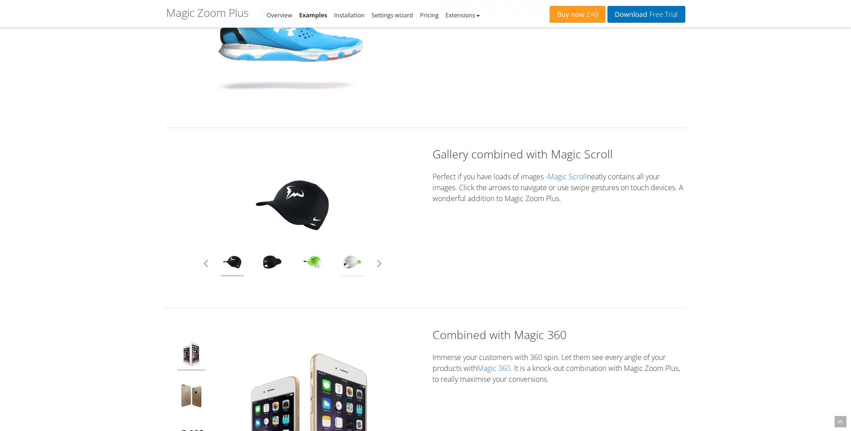
click at [349, 263] on link at bounding box center [352, 264] width 23 height 26
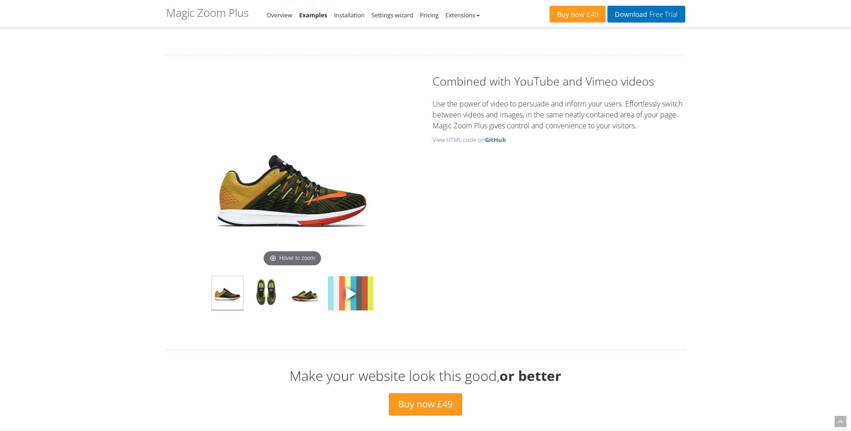
scroll to position [2787, 0]
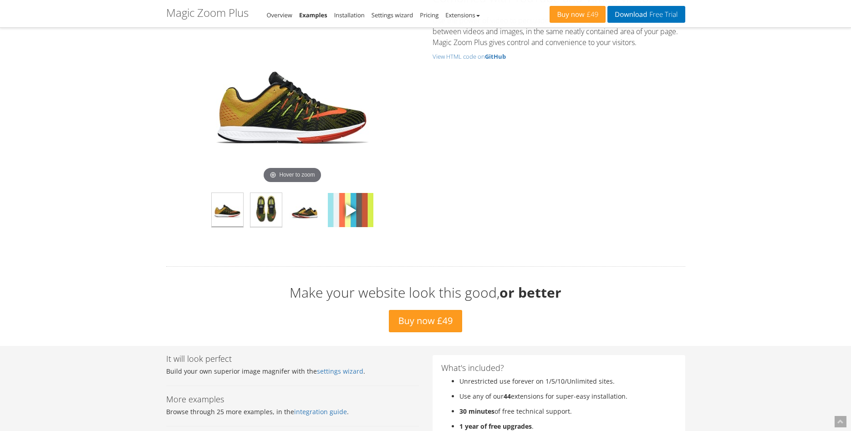
click at [250, 214] on img at bounding box center [265, 210] width 31 height 34
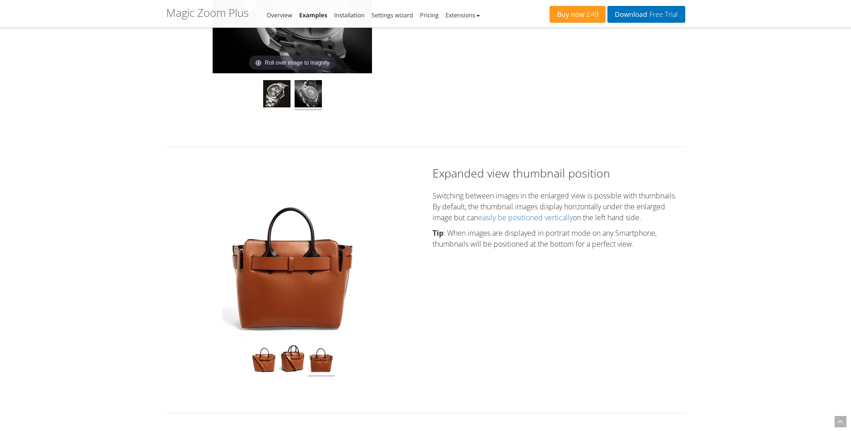
scroll to position [929, 0]
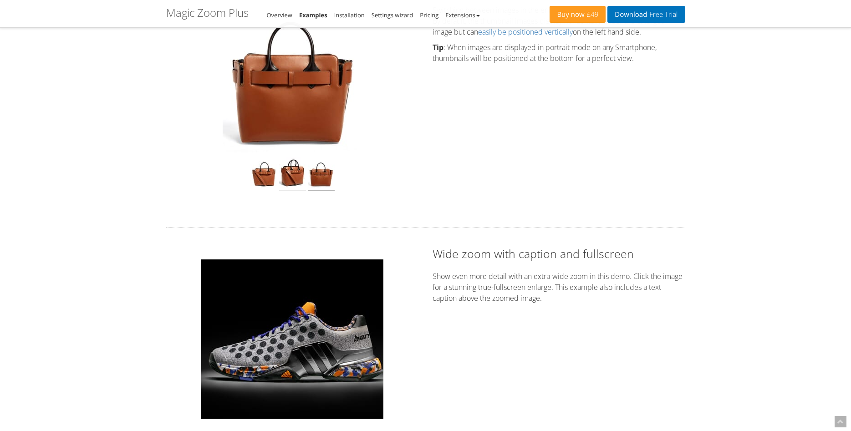
click at [285, 179] on img at bounding box center [292, 174] width 27 height 34
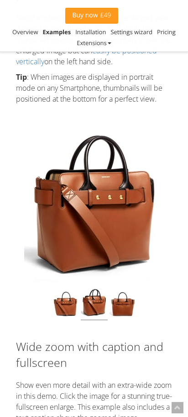
scroll to position [1115, 0]
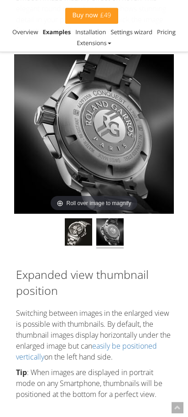
scroll to position [743, 0]
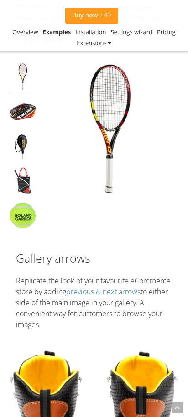
scroll to position [418, 0]
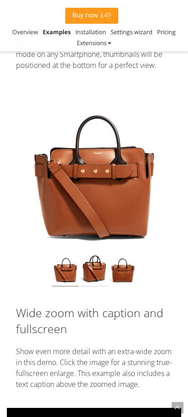
scroll to position [1347, 0]
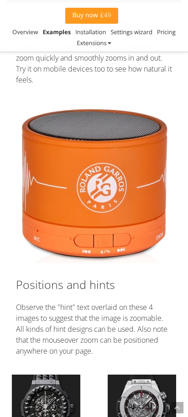
scroll to position [1858, 0]
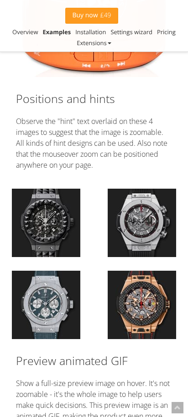
click at [142, 231] on img at bounding box center [141, 223] width 68 height 68
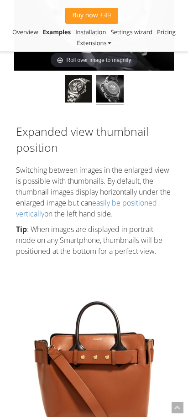
scroll to position [1115, 0]
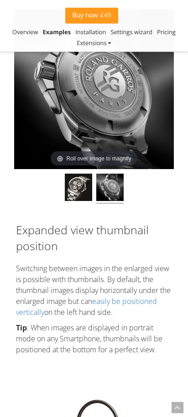
scroll to position [790, 0]
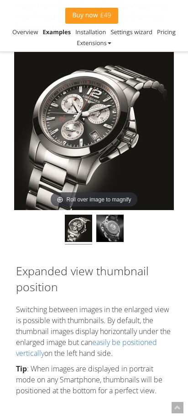
scroll to position [1022, 0]
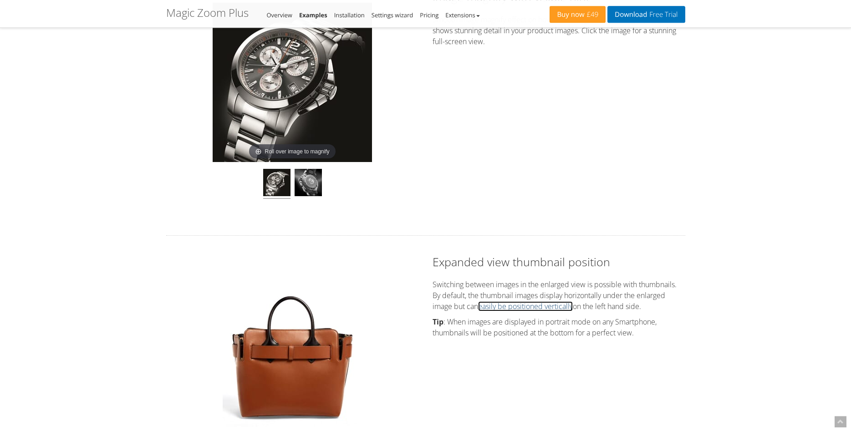
scroll to position [604, 0]
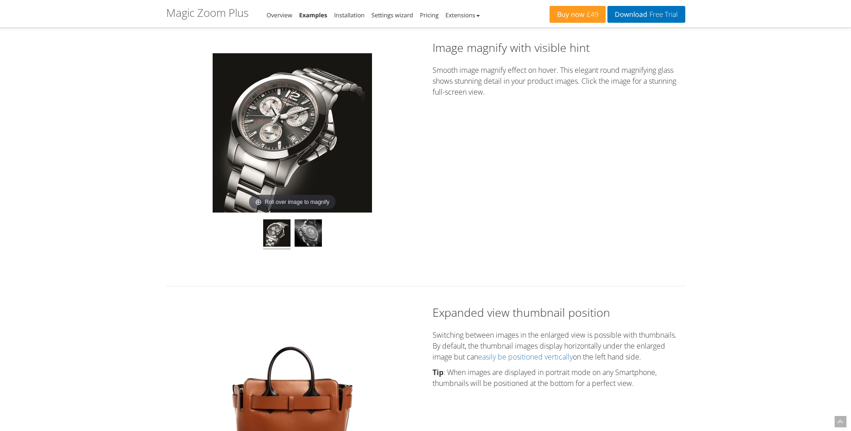
click at [540, 49] on h2 "Image magnify with visible hint" at bounding box center [559, 48] width 253 height 16
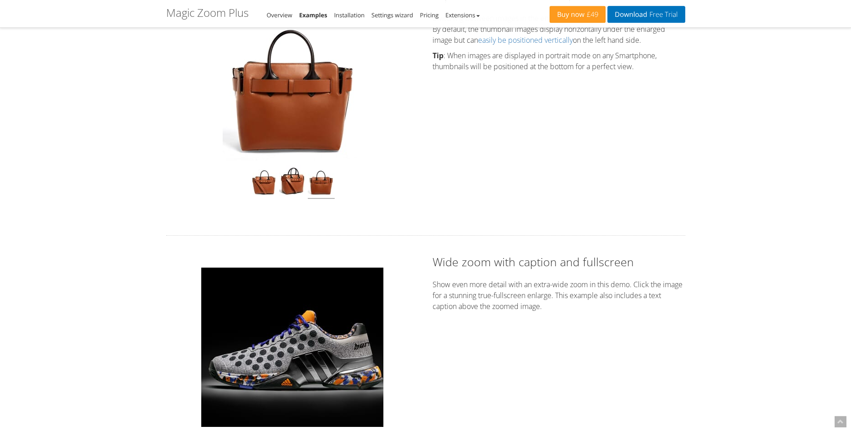
scroll to position [929, 0]
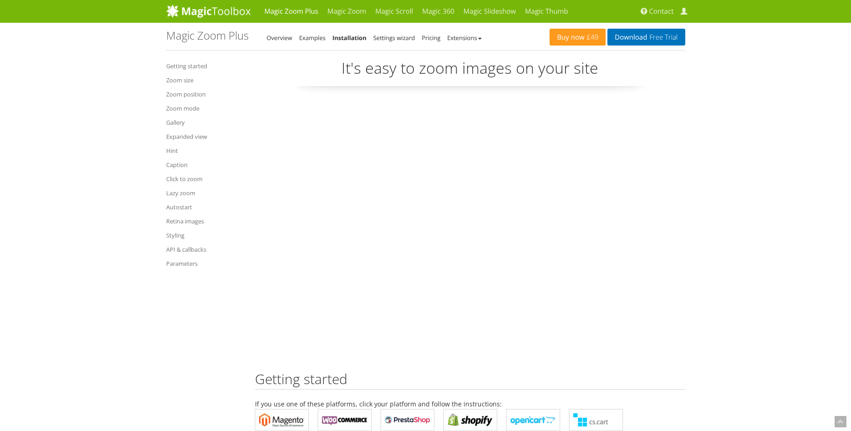
scroll to position [6497, 0]
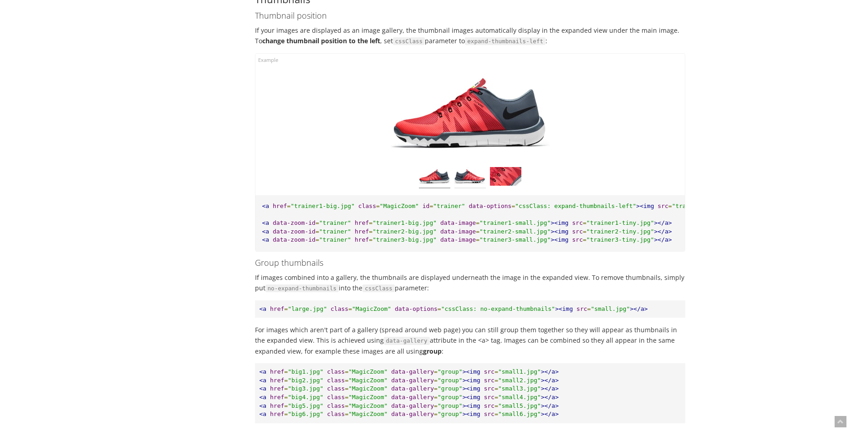
click at [466, 167] on img at bounding box center [469, 177] width 31 height 21
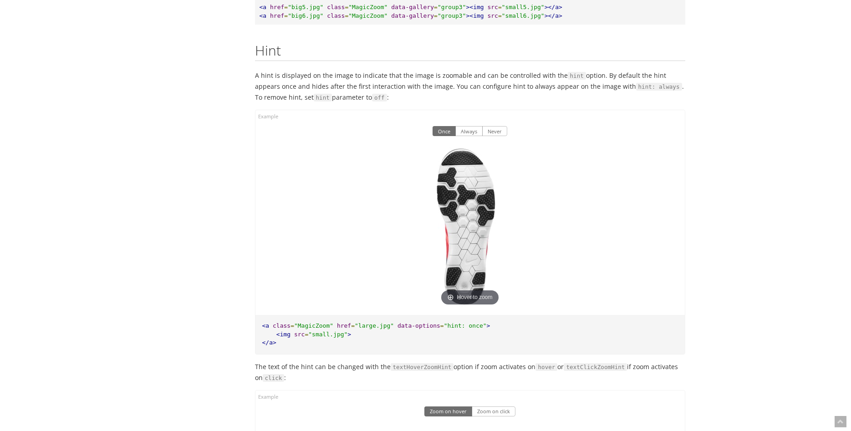
scroll to position [7008, 0]
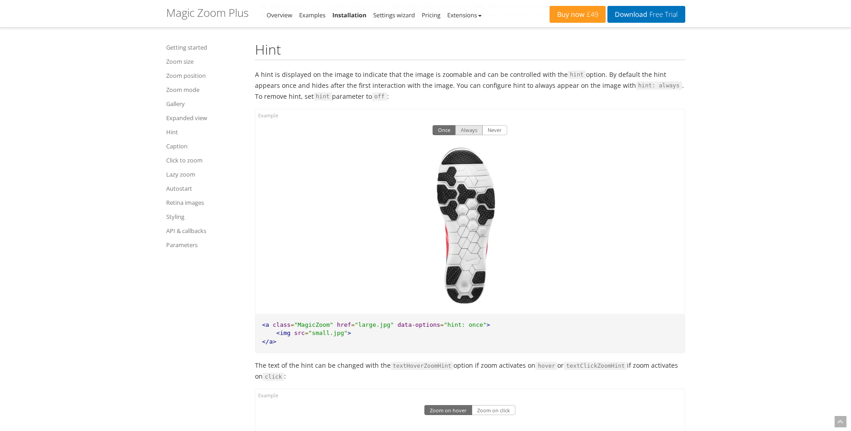
click at [471, 125] on button "Always" at bounding box center [468, 130] width 27 height 10
click at [496, 125] on button "Never" at bounding box center [494, 130] width 25 height 10
click at [476, 125] on button "Always" at bounding box center [468, 130] width 27 height 10
click at [445, 125] on button "Once" at bounding box center [444, 130] width 23 height 10
click at [467, 125] on button "Always" at bounding box center [468, 130] width 27 height 10
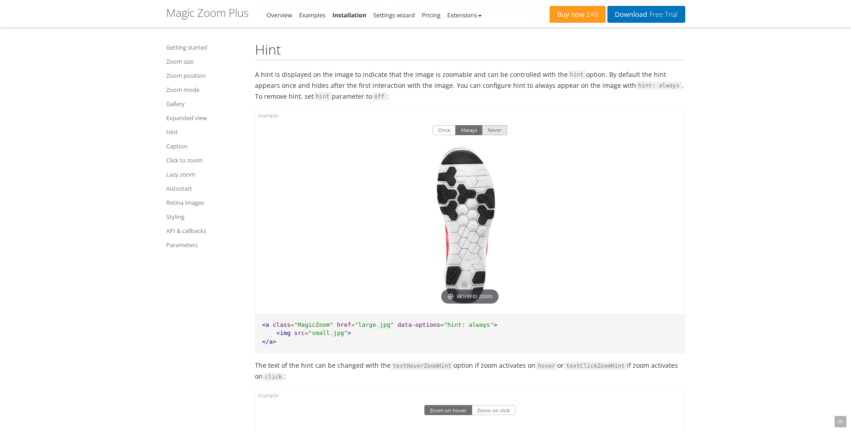
click at [494, 125] on button "Never" at bounding box center [494, 130] width 25 height 10
click at [472, 125] on button "Always" at bounding box center [468, 130] width 27 height 10
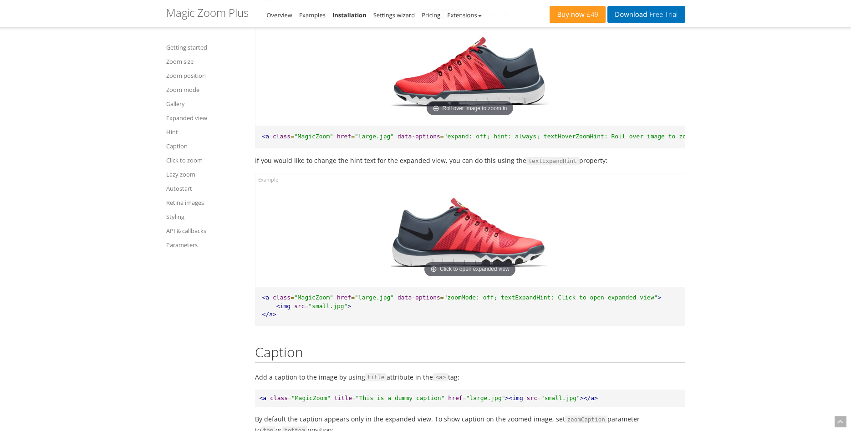
scroll to position [7473, 0]
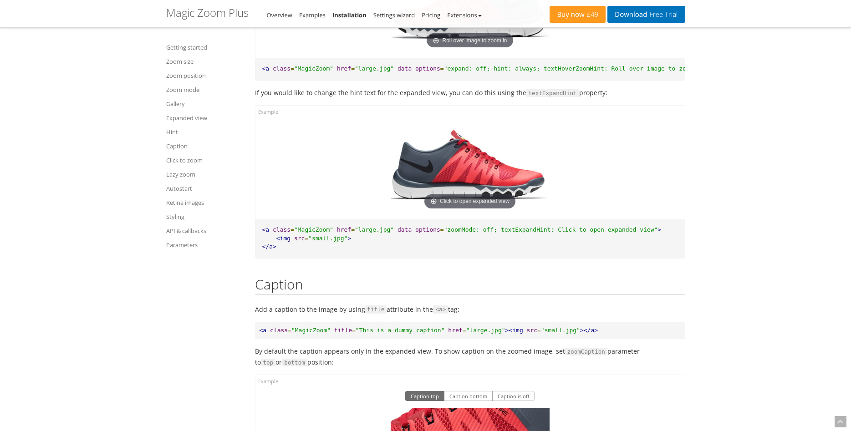
click at [481, 167] on img at bounding box center [470, 165] width 159 height 93
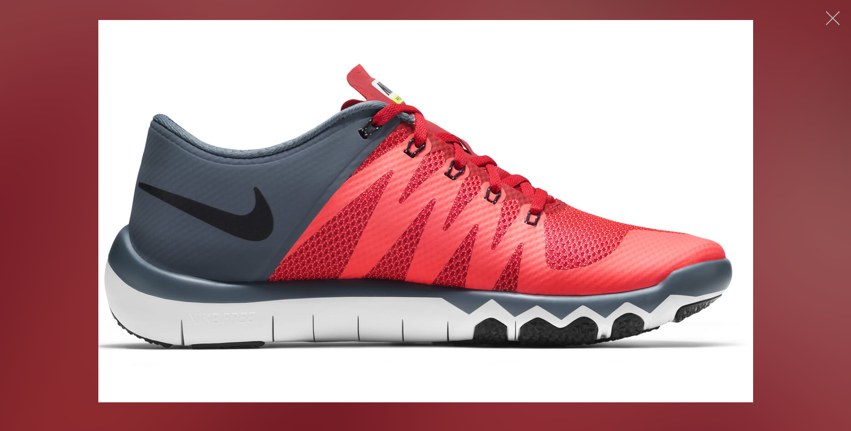
click at [842, 14] on button "button" at bounding box center [832, 18] width 27 height 27
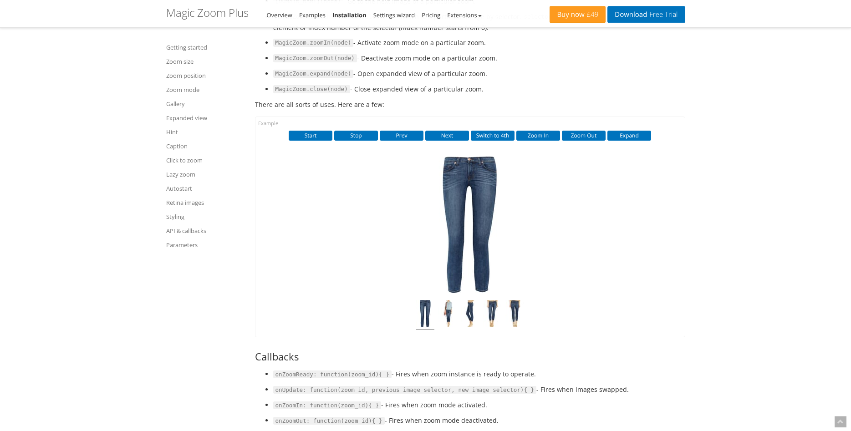
scroll to position [9888, 0]
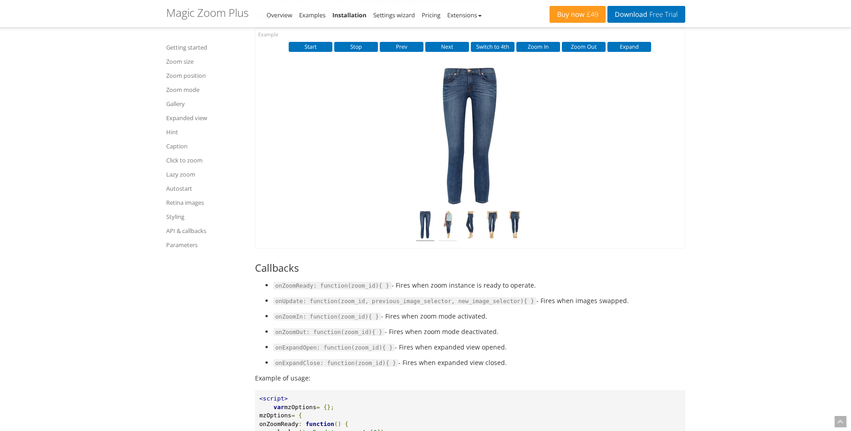
click at [452, 224] on img at bounding box center [448, 226] width 18 height 30
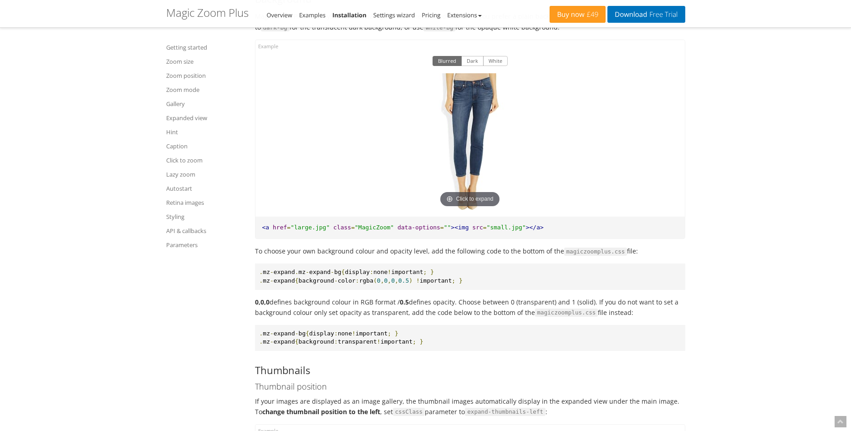
scroll to position [6404, 0]
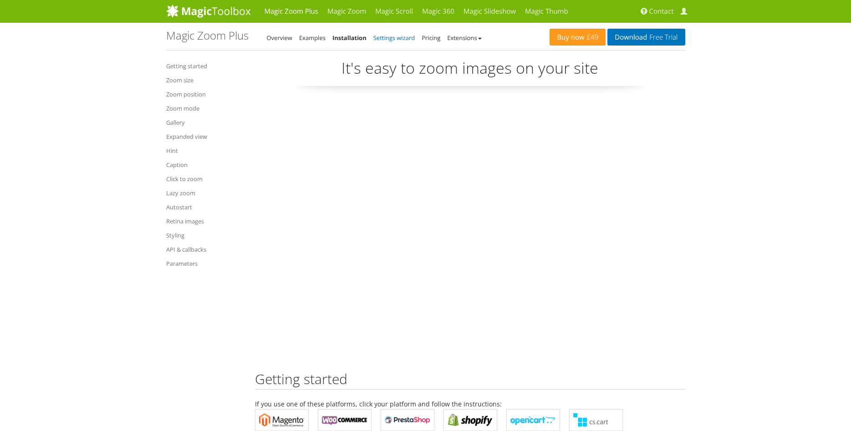
click at [388, 39] on link "Settings wizard" at bounding box center [394, 38] width 42 height 8
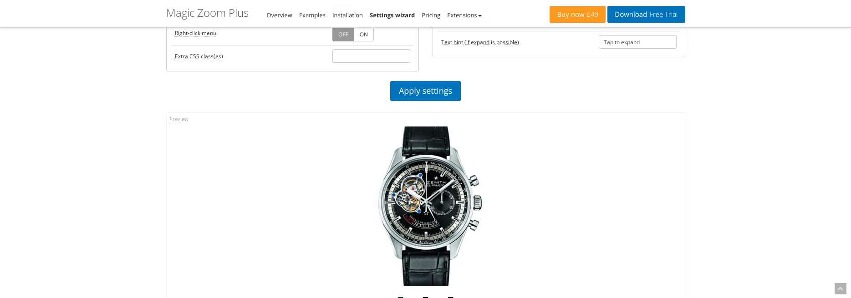
scroll to position [604, 0]
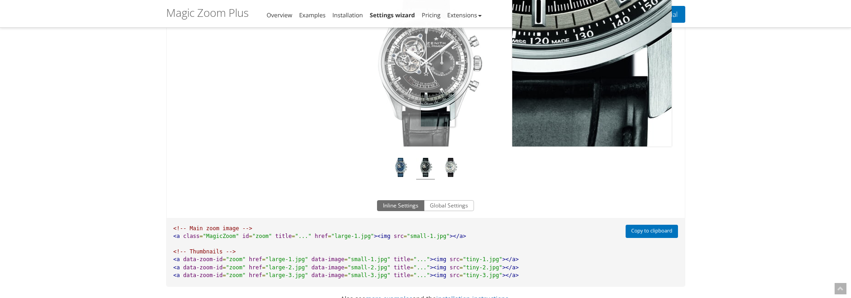
click at [438, 110] on img at bounding box center [425, 66] width 159 height 159
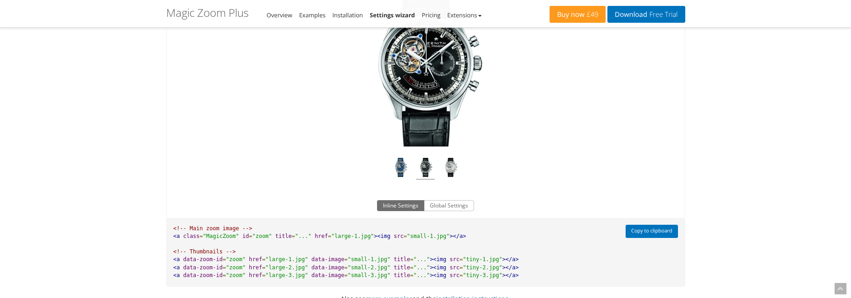
scroll to position [671, 0]
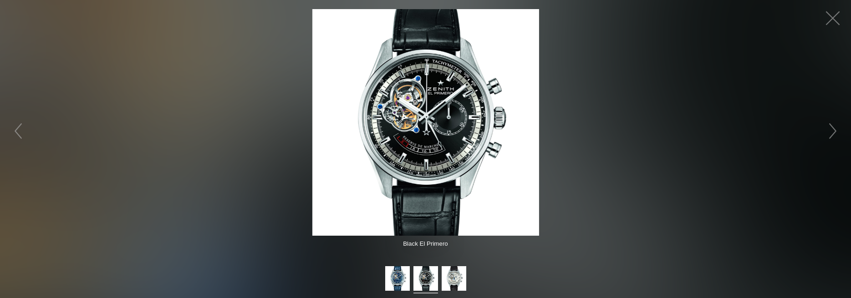
click at [405, 155] on img at bounding box center [425, 122] width 227 height 227
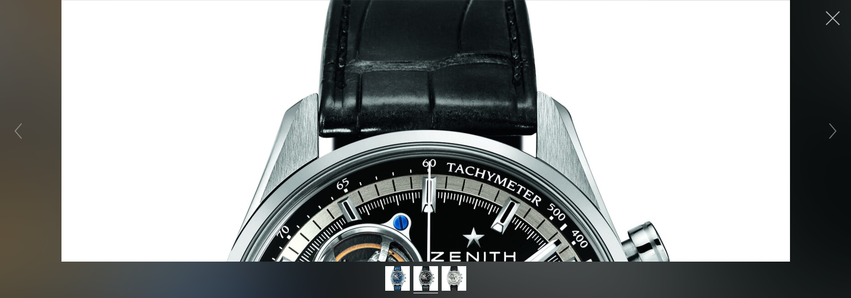
click at [832, 26] on button "button" at bounding box center [832, 18] width 27 height 27
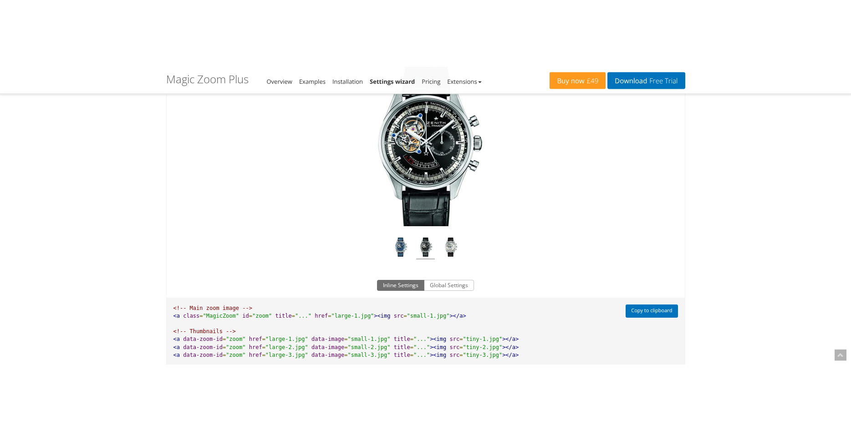
scroll to position [578, 0]
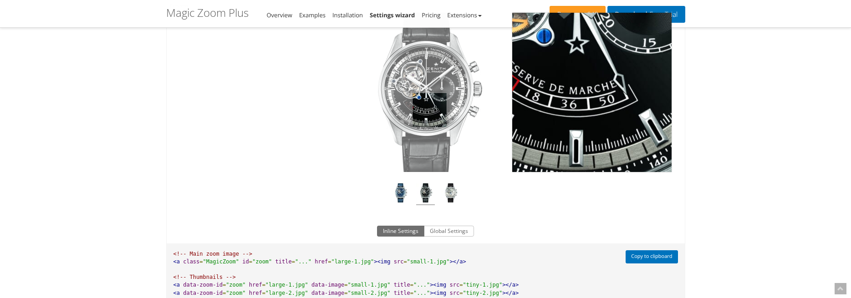
click at [429, 110] on img at bounding box center [425, 92] width 159 height 159
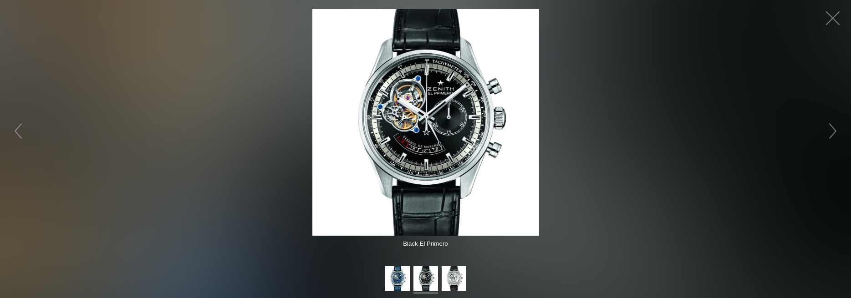
click at [475, 129] on img at bounding box center [425, 122] width 227 height 227
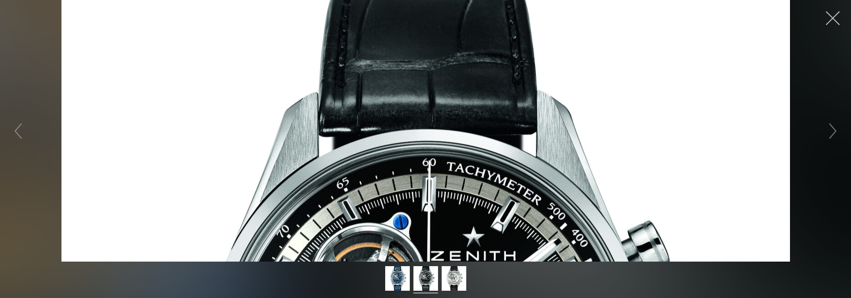
click at [834, 14] on button "button" at bounding box center [832, 18] width 27 height 27
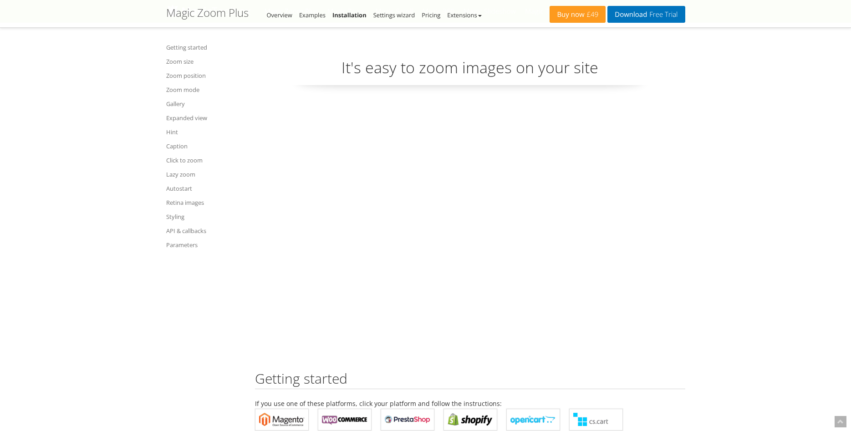
scroll to position [6404, 0]
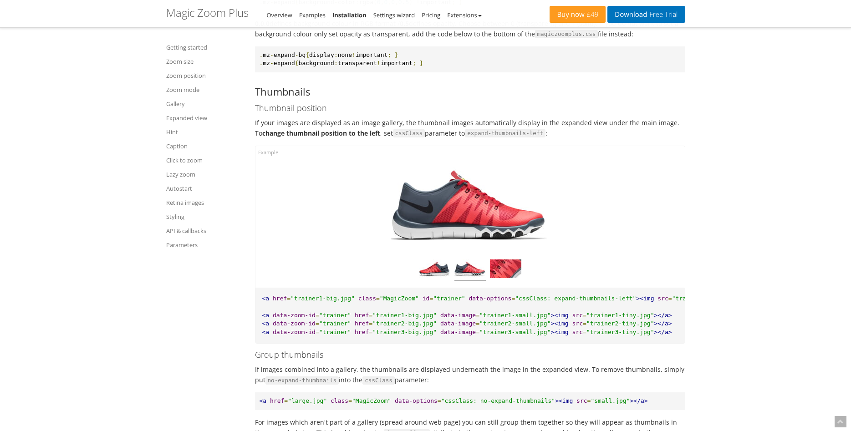
click at [470, 260] on img at bounding box center [469, 270] width 31 height 21
click at [468, 262] on img at bounding box center [469, 270] width 31 height 21
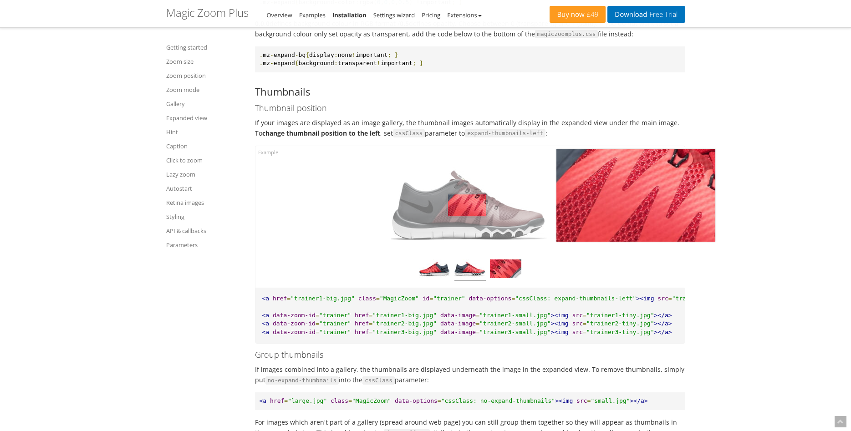
click at [467, 194] on img at bounding box center [470, 206] width 159 height 93
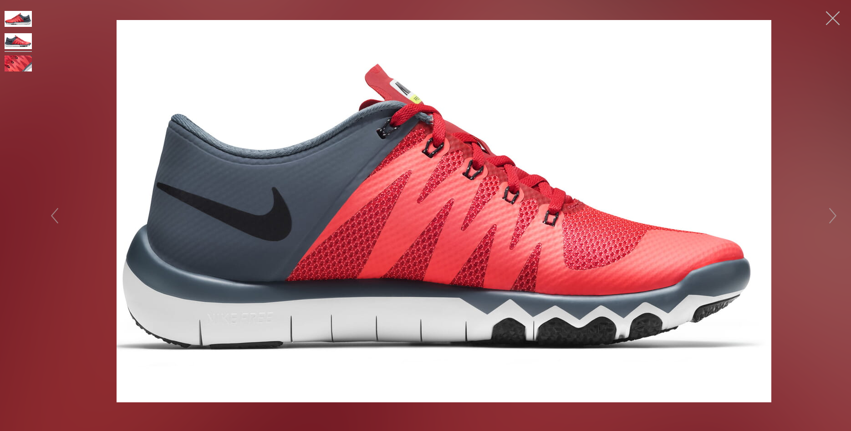
click at [834, 20] on button "button" at bounding box center [832, 18] width 27 height 27
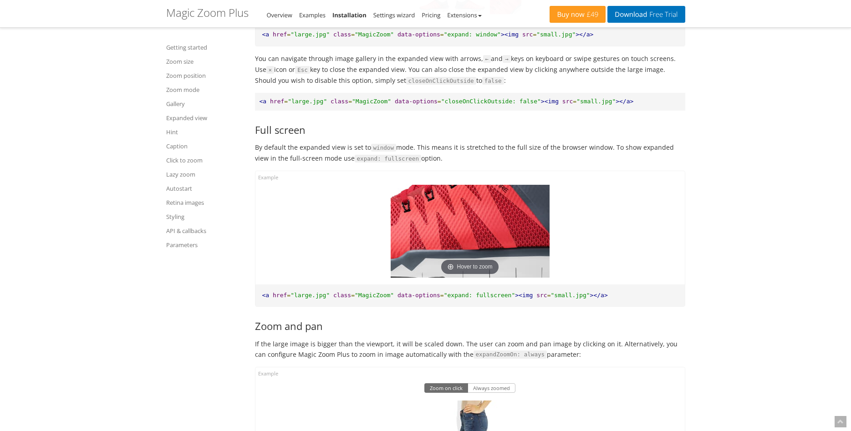
scroll to position [5475, 0]
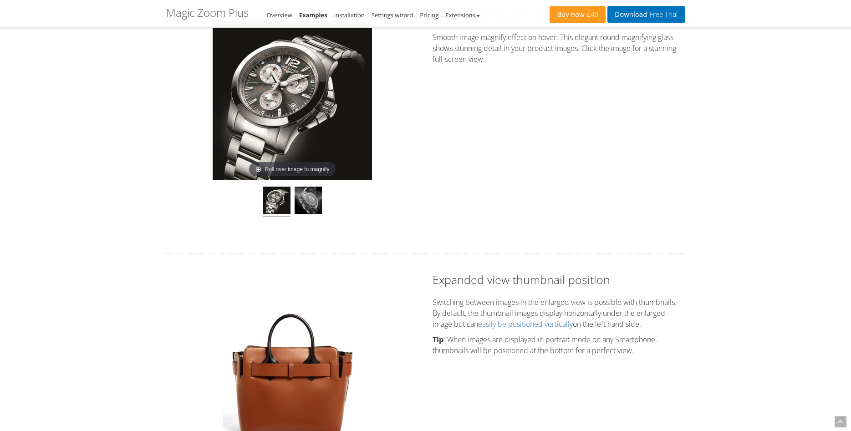
scroll to position [604, 0]
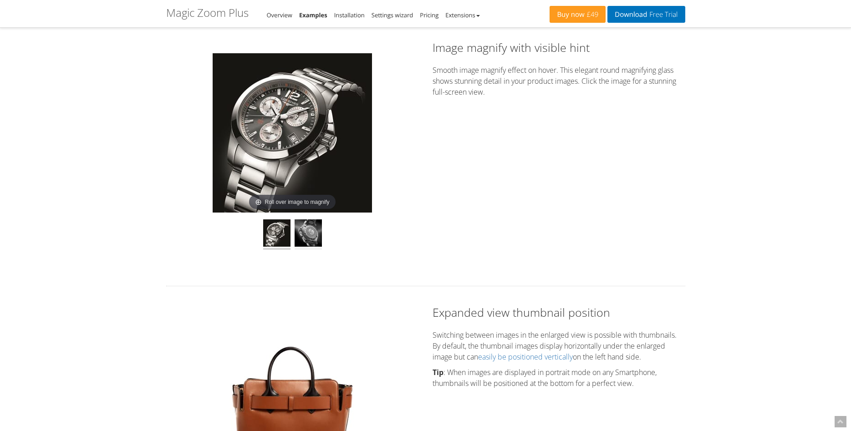
click at [317, 239] on img at bounding box center [308, 235] width 27 height 30
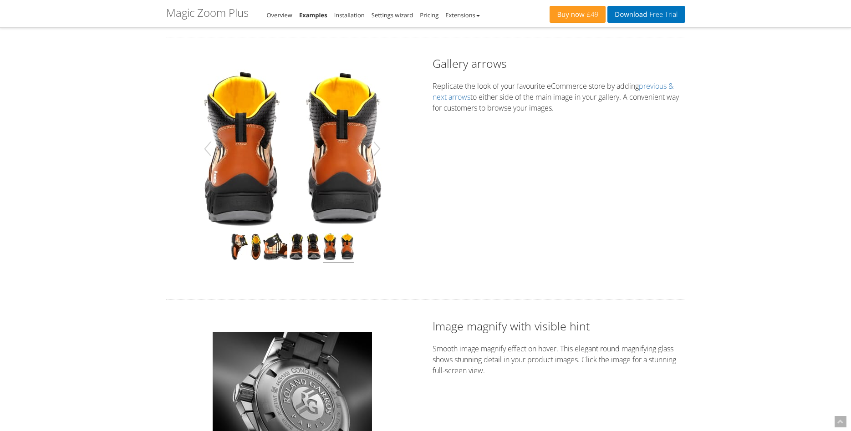
scroll to position [372, 0]
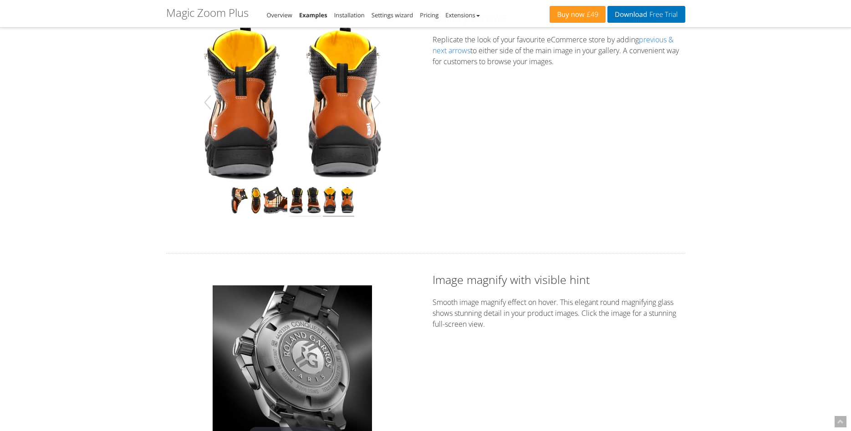
click at [306, 210] on img at bounding box center [305, 202] width 32 height 30
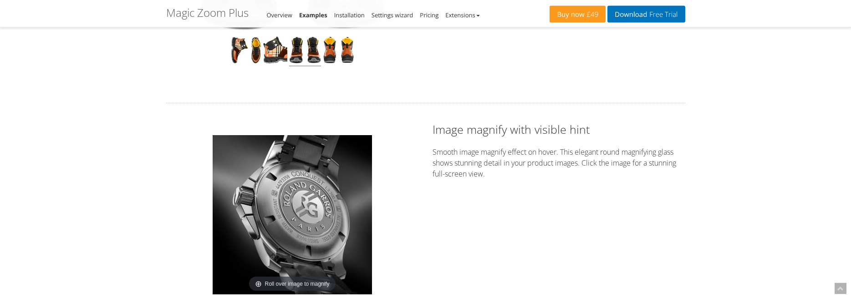
scroll to position [465, 0]
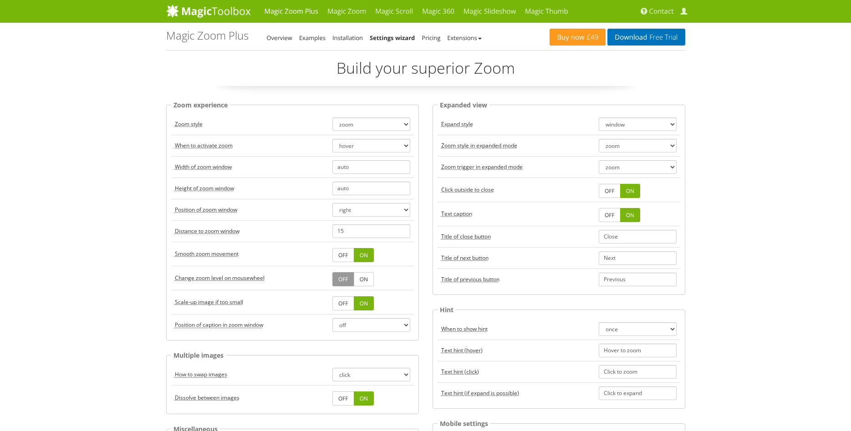
click at [346, 303] on link "OFF" at bounding box center [343, 303] width 22 height 14
click at [358, 304] on link "ON" at bounding box center [364, 303] width 20 height 14
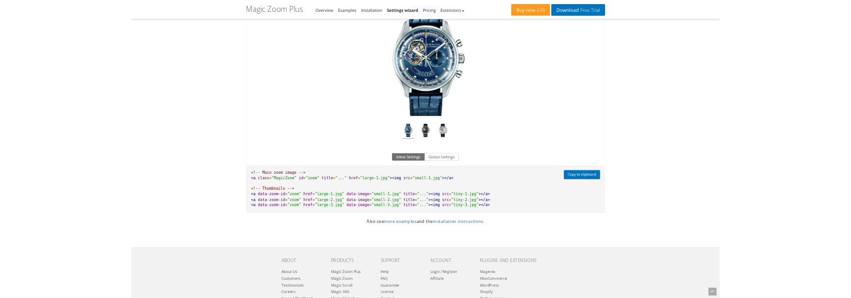
scroll to position [604, 0]
